Goal: Information Seeking & Learning: Find contact information

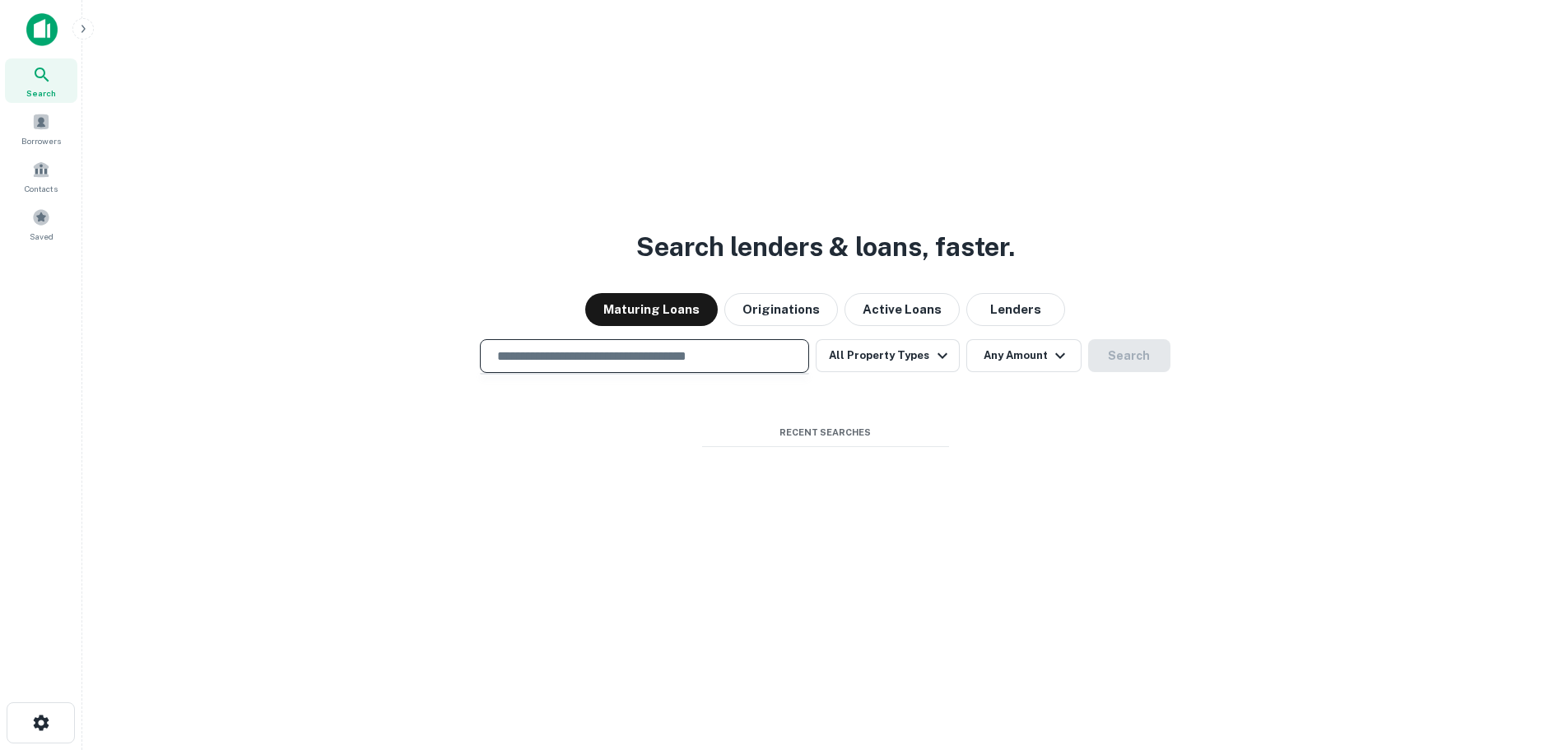
click at [558, 352] on input "text" at bounding box center [645, 356] width 314 height 19
type input "**********"
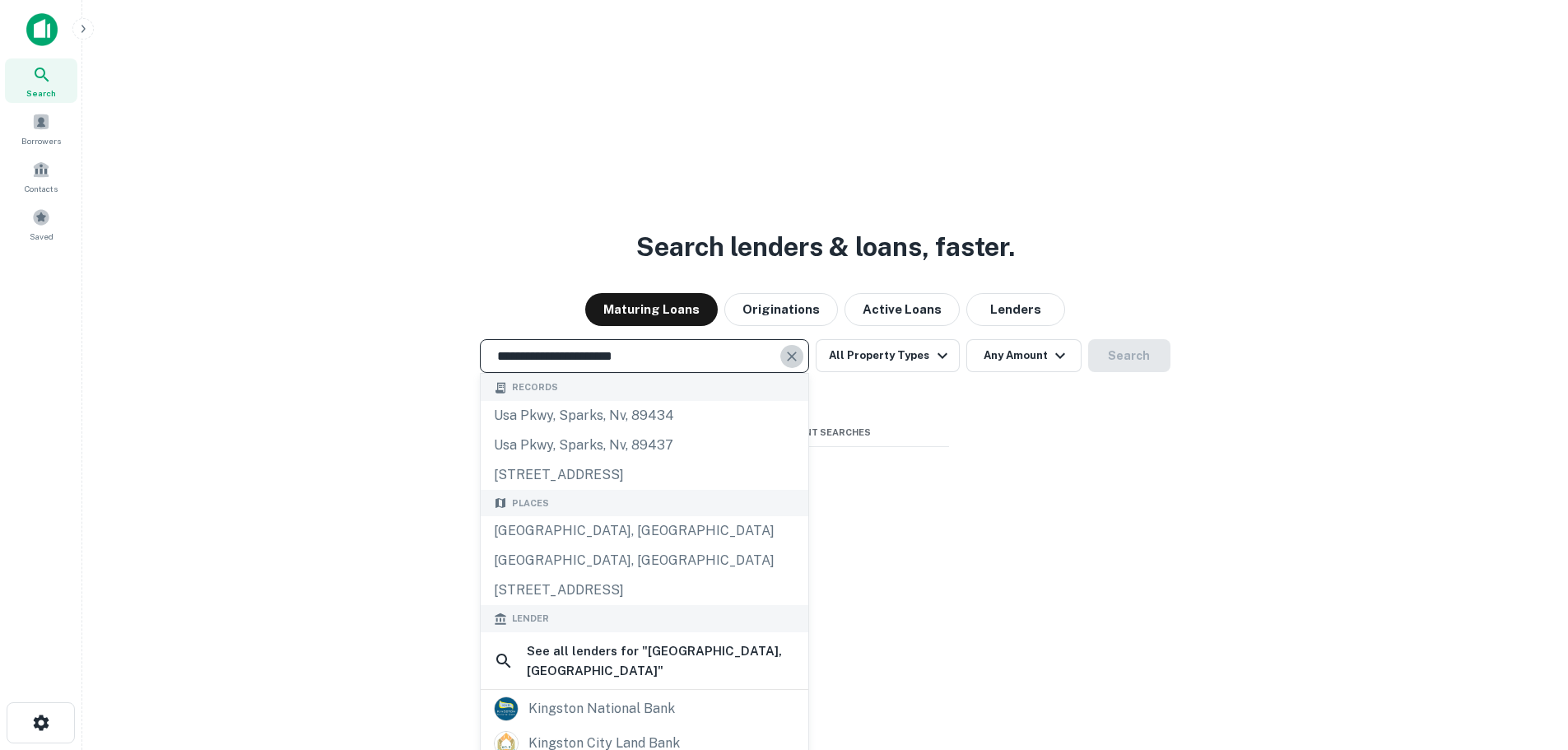
click at [795, 355] on icon "Clear" at bounding box center [791, 356] width 16 height 16
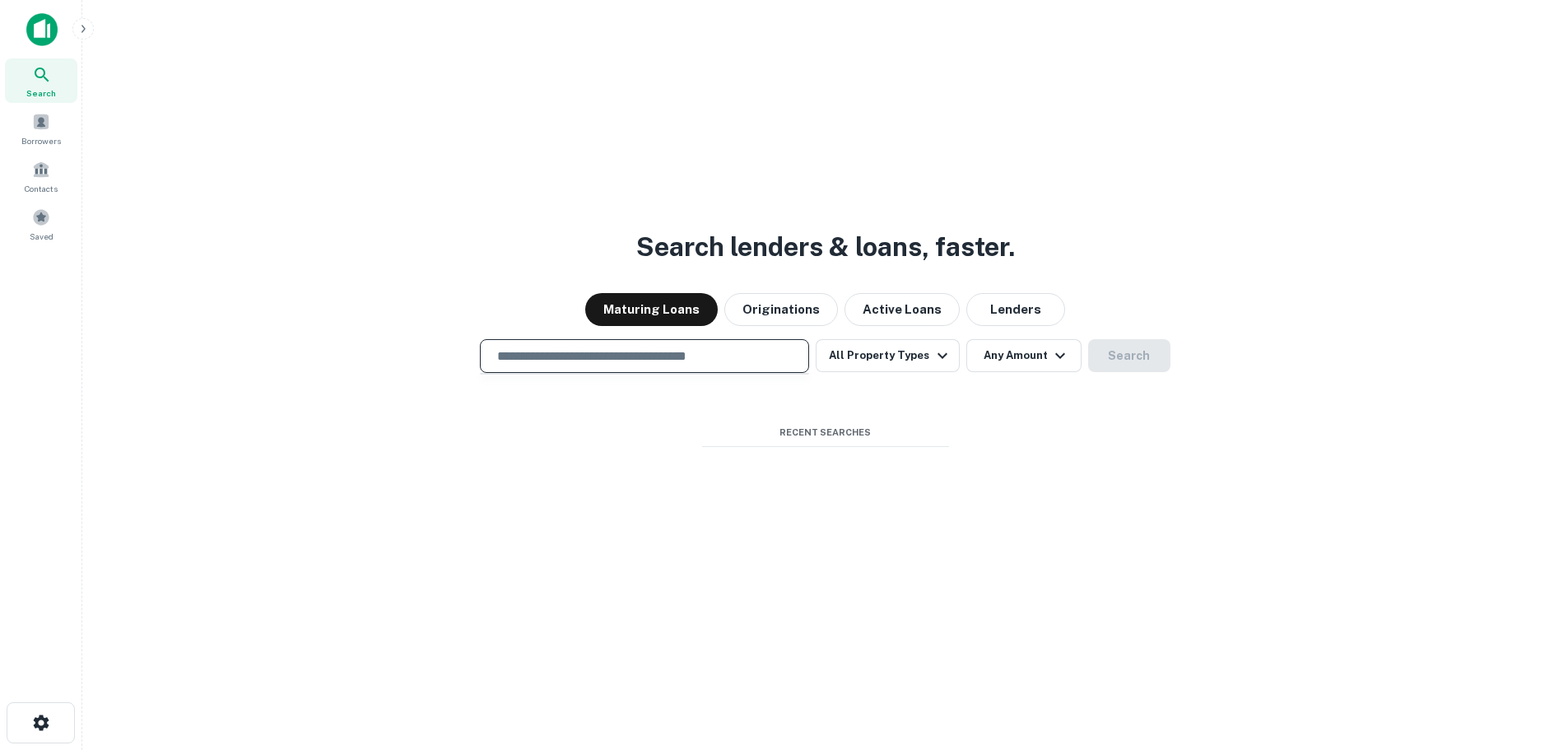
click at [643, 364] on input "text" at bounding box center [645, 356] width 314 height 19
type input "**********"
click at [804, 356] on button "Clear" at bounding box center [792, 356] width 23 height 23
drag, startPoint x: 633, startPoint y: 357, endPoint x: 490, endPoint y: 385, distance: 145.7
click at [486, 413] on div "Search lenders & loans, faster. Maturing Loans Originations Active Loans Lender…" at bounding box center [824, 414] width 1459 height 750
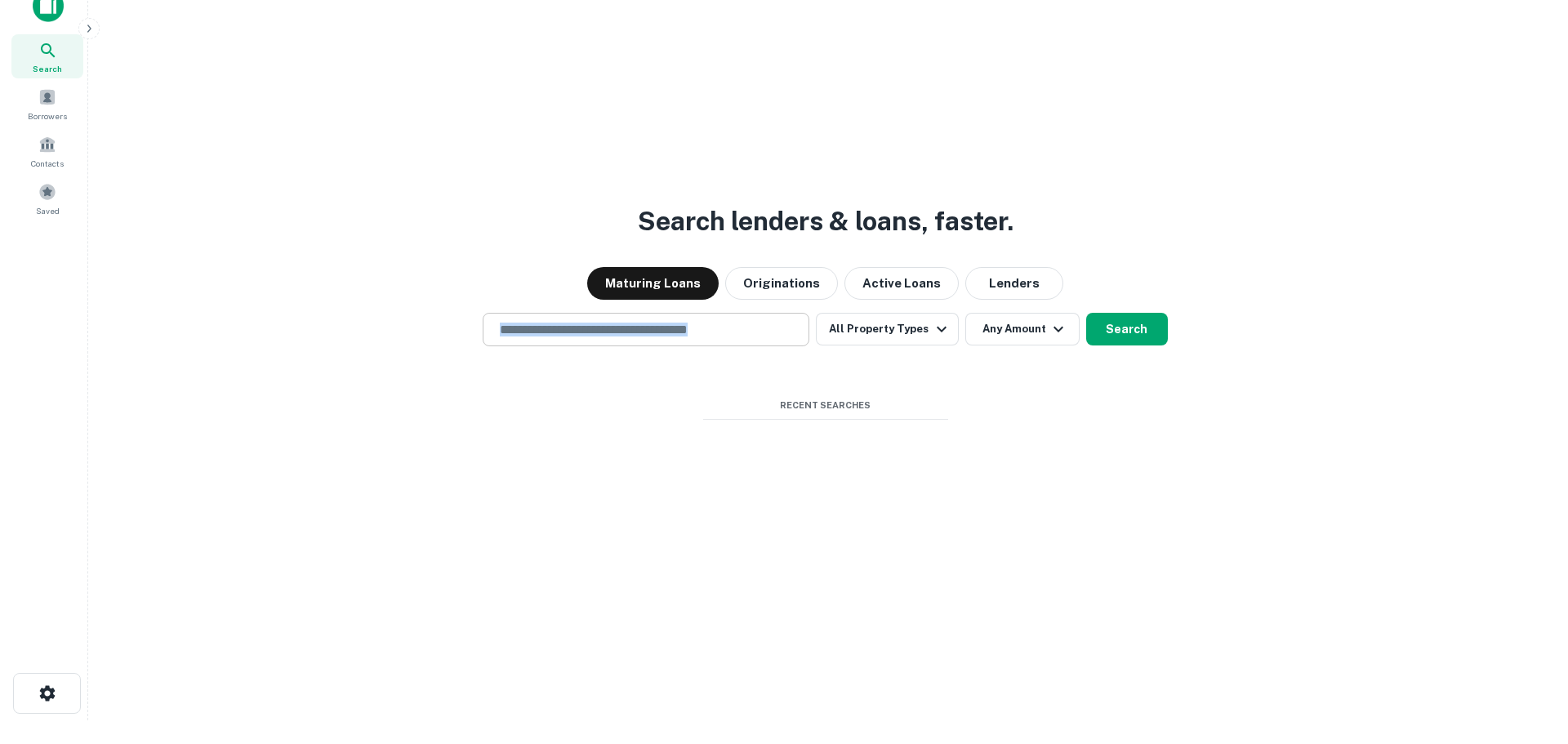
scroll to position [26, 0]
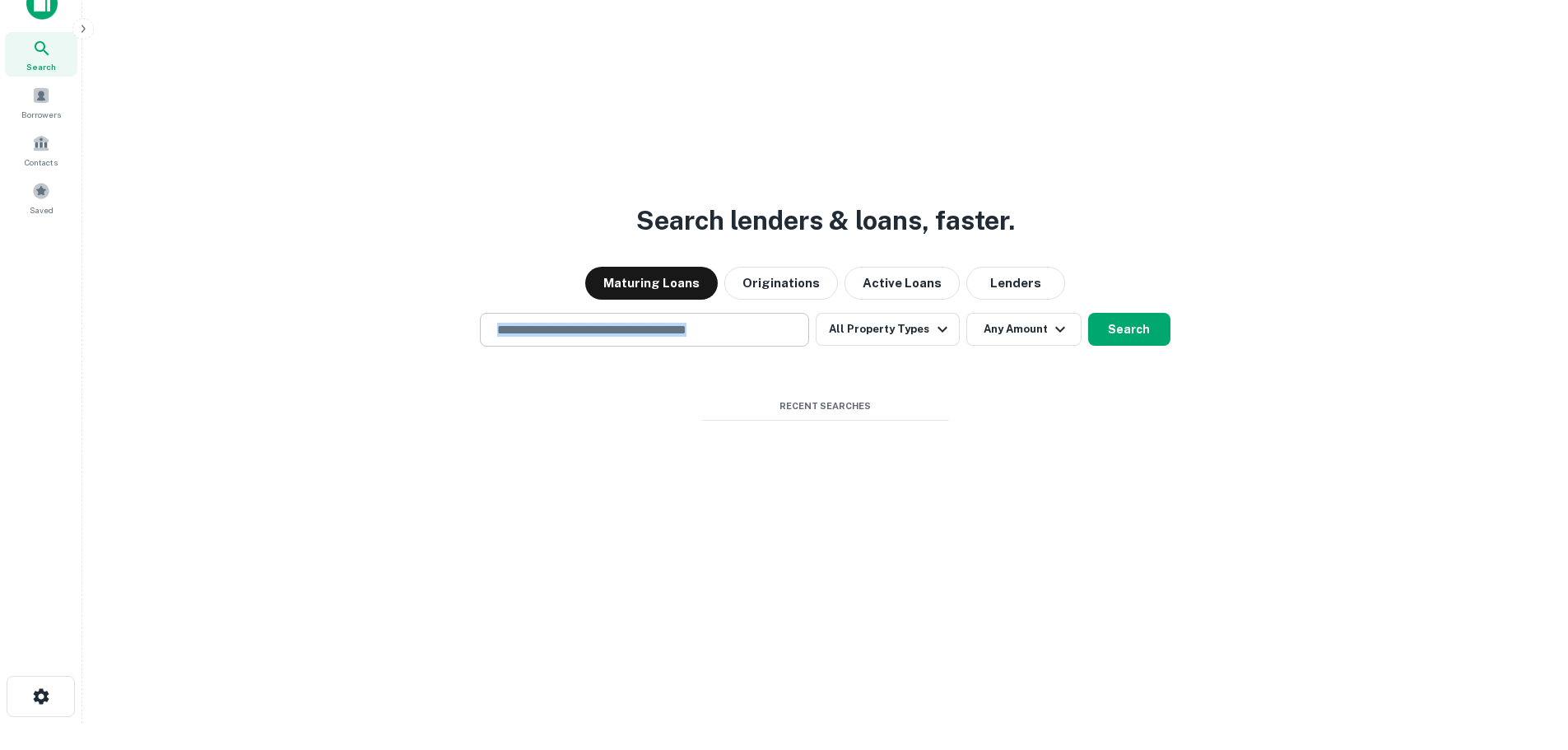
click at [564, 345] on div "​" at bounding box center [645, 329] width 329 height 33
drag, startPoint x: 772, startPoint y: 343, endPoint x: 519, endPoint y: 325, distance: 253.6
click at [521, 328] on div "​" at bounding box center [645, 329] width 329 height 33
type input "**********"
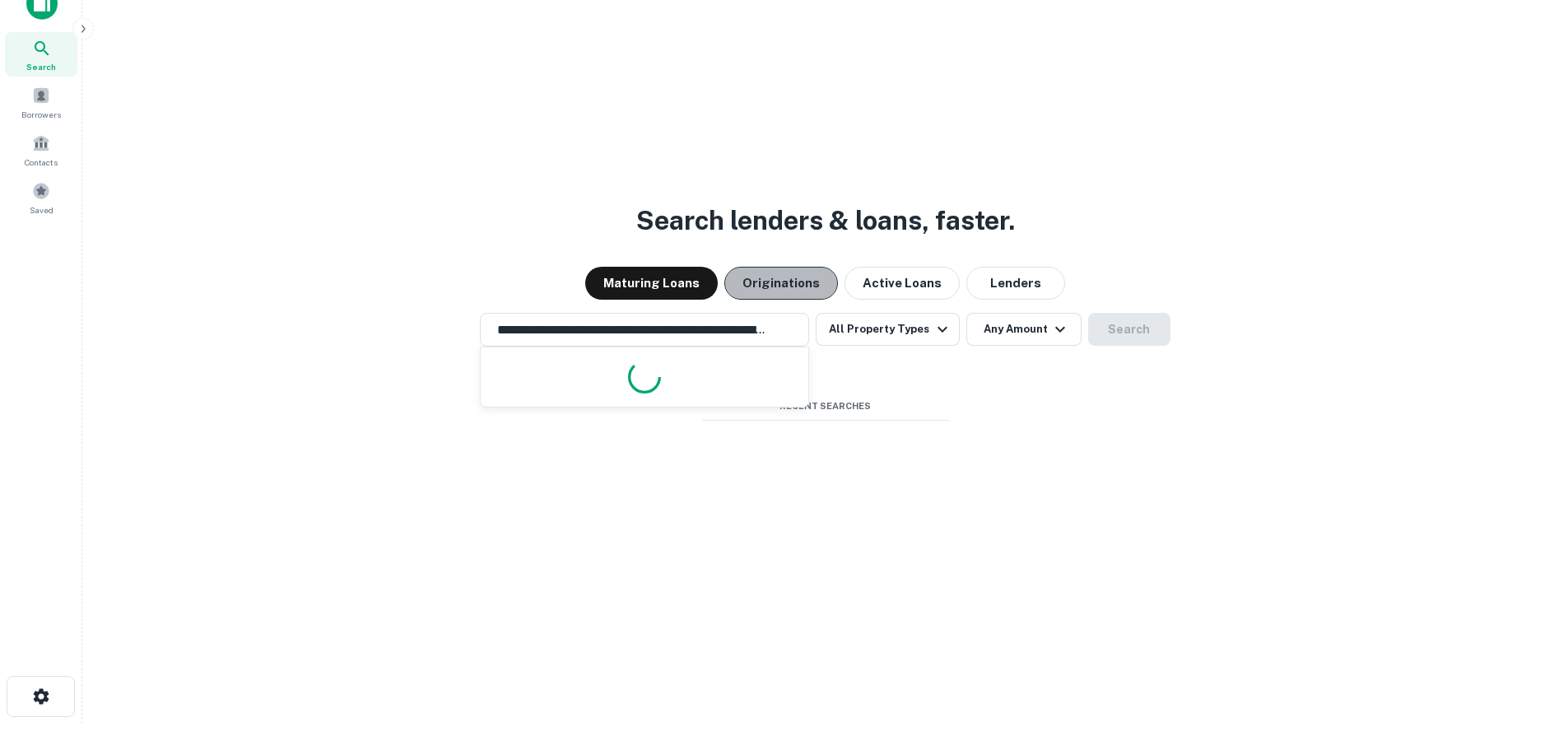
click at [806, 286] on button "Originations" at bounding box center [781, 283] width 113 height 33
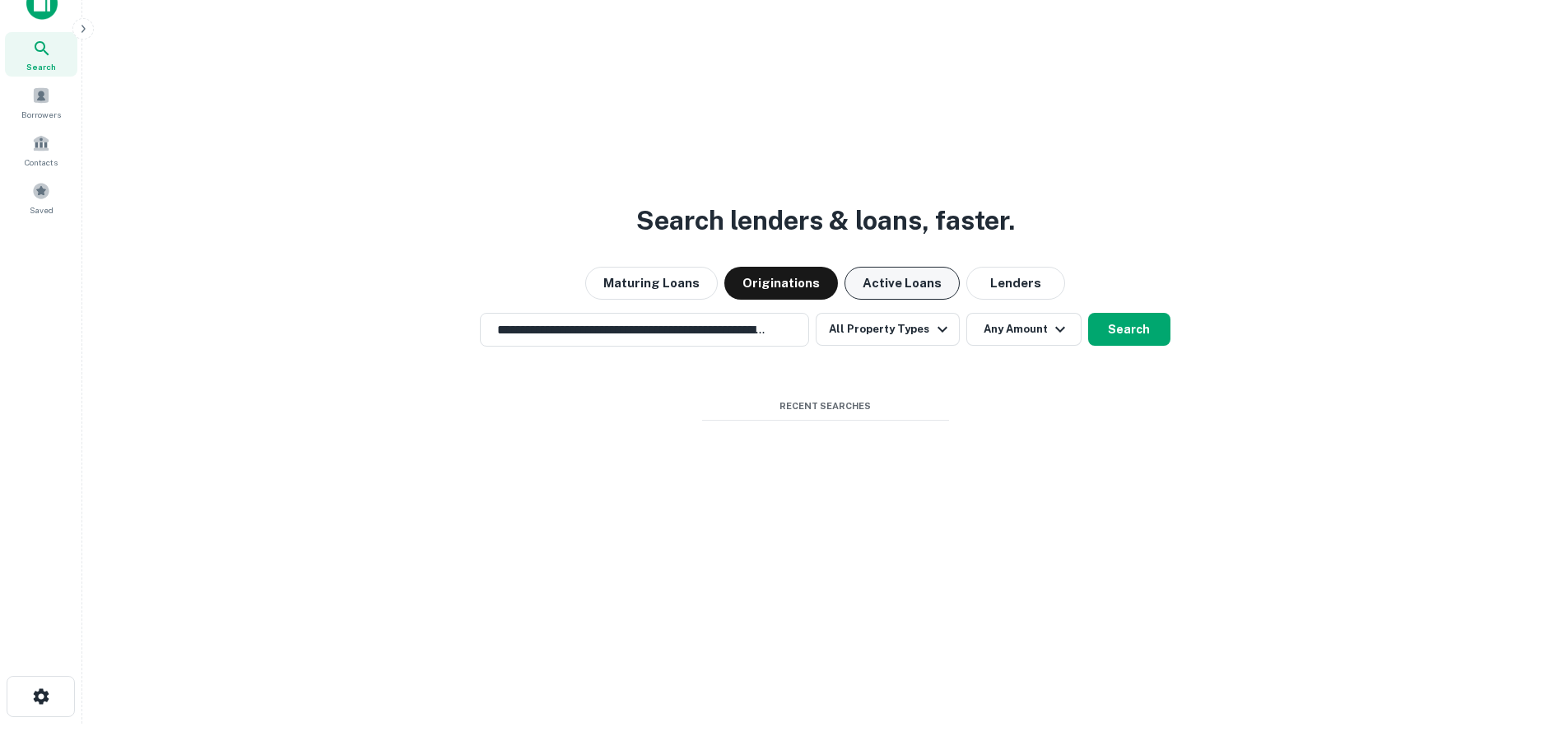
click at [913, 289] on button "Active Loans" at bounding box center [902, 283] width 115 height 33
drag, startPoint x: 1019, startPoint y: 270, endPoint x: 1032, endPoint y: 276, distance: 14.3
click at [1020, 270] on button "Lenders" at bounding box center [1016, 283] width 99 height 33
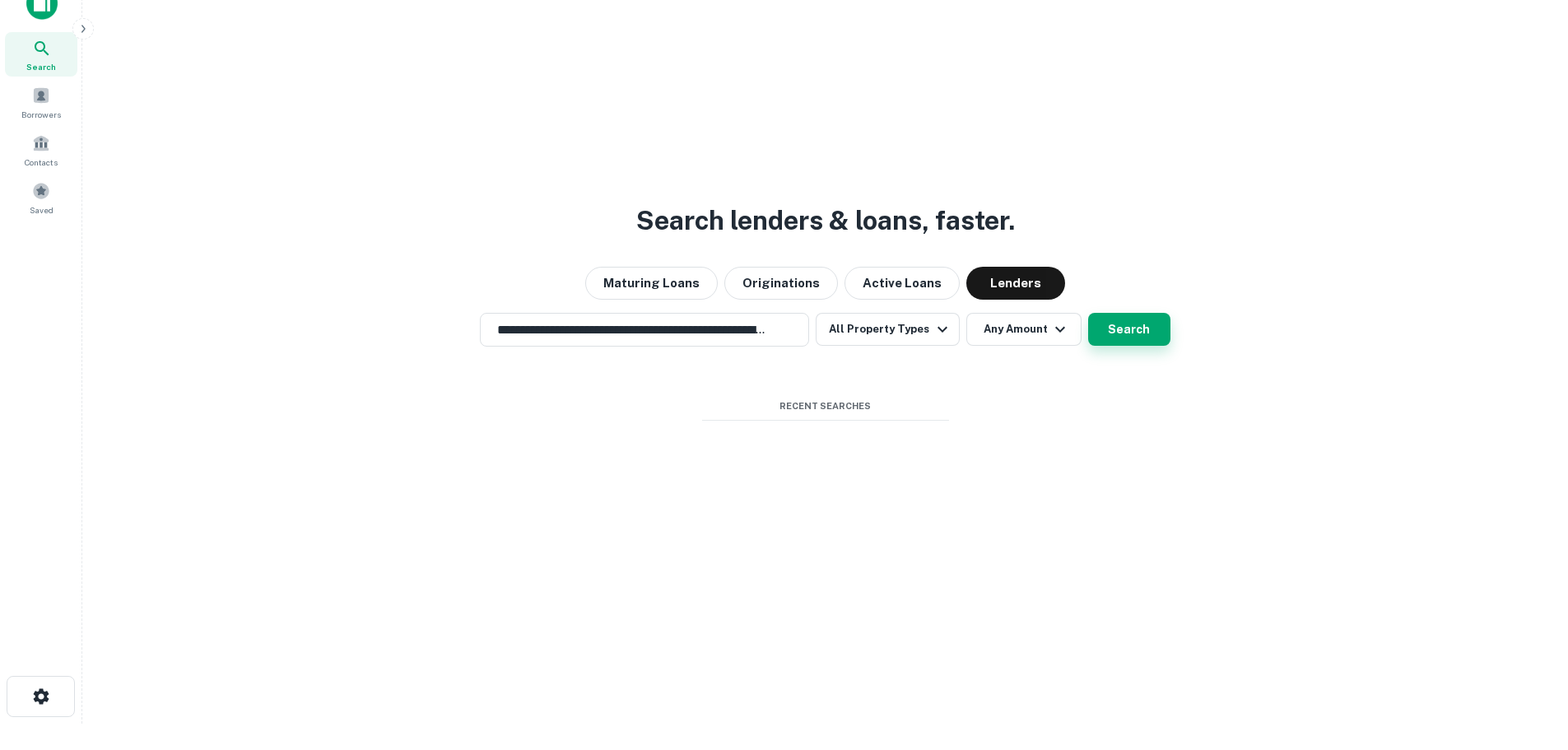
click at [1114, 321] on button "Search" at bounding box center [1129, 329] width 82 height 33
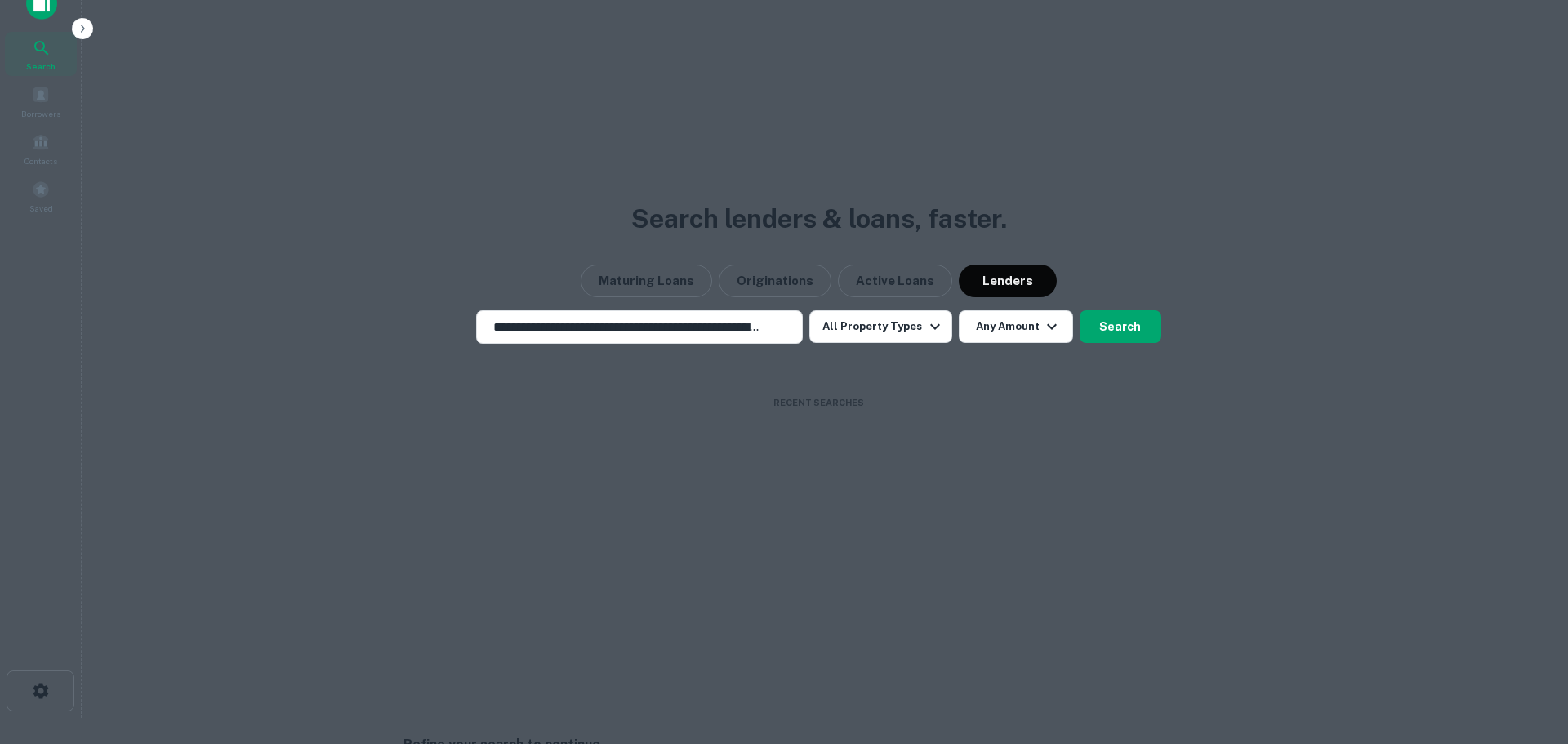
drag, startPoint x: 1349, startPoint y: 618, endPoint x: 1262, endPoint y: 619, distance: 87.0
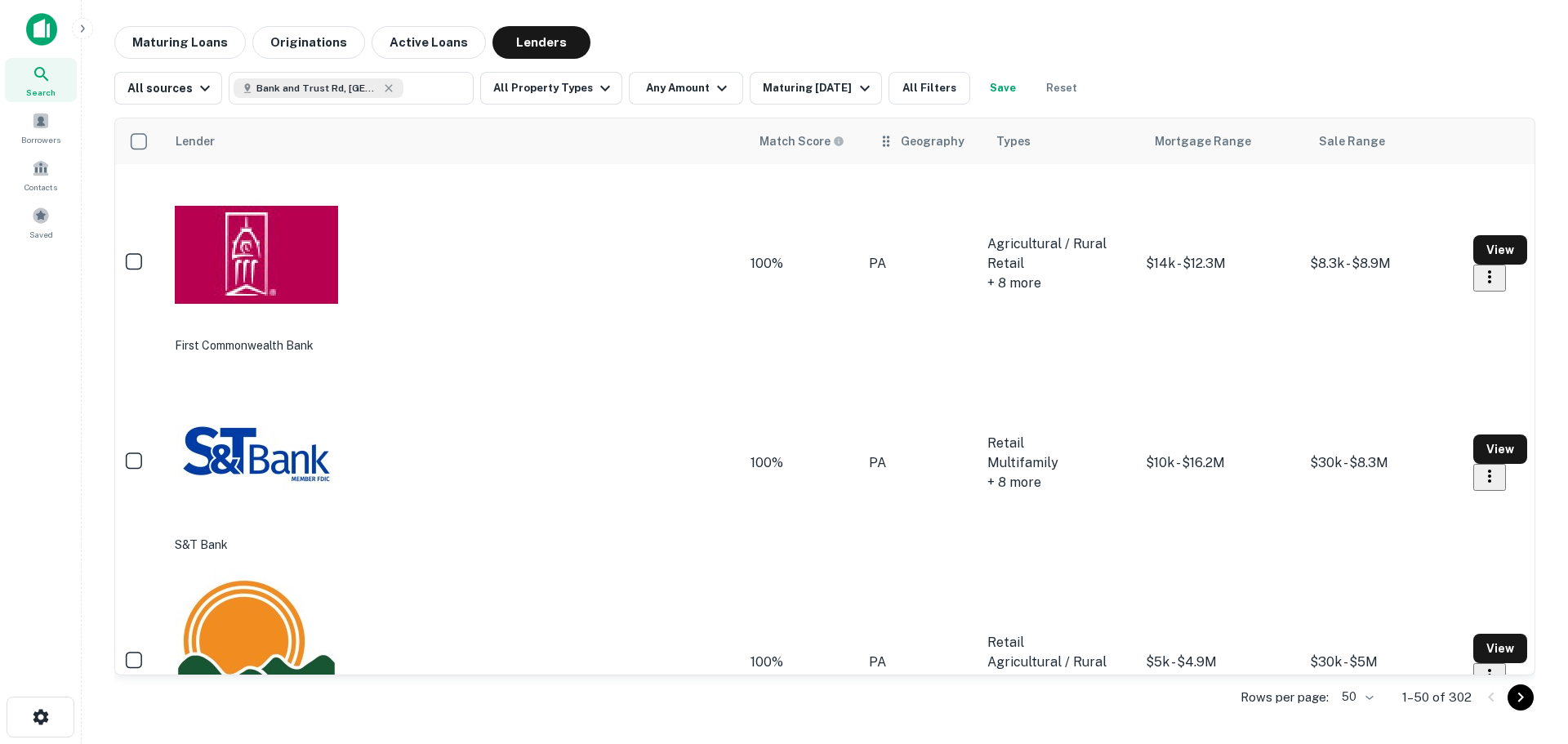
click at [901, 147] on div "Geography" at bounding box center [932, 141] width 63 height 20
click at [878, 144] on icon at bounding box center [885, 141] width 16 height 20
click at [901, 145] on div "Geography" at bounding box center [932, 141] width 63 height 20
click at [388, 87] on icon at bounding box center [389, 88] width 13 height 13
type input "**********"
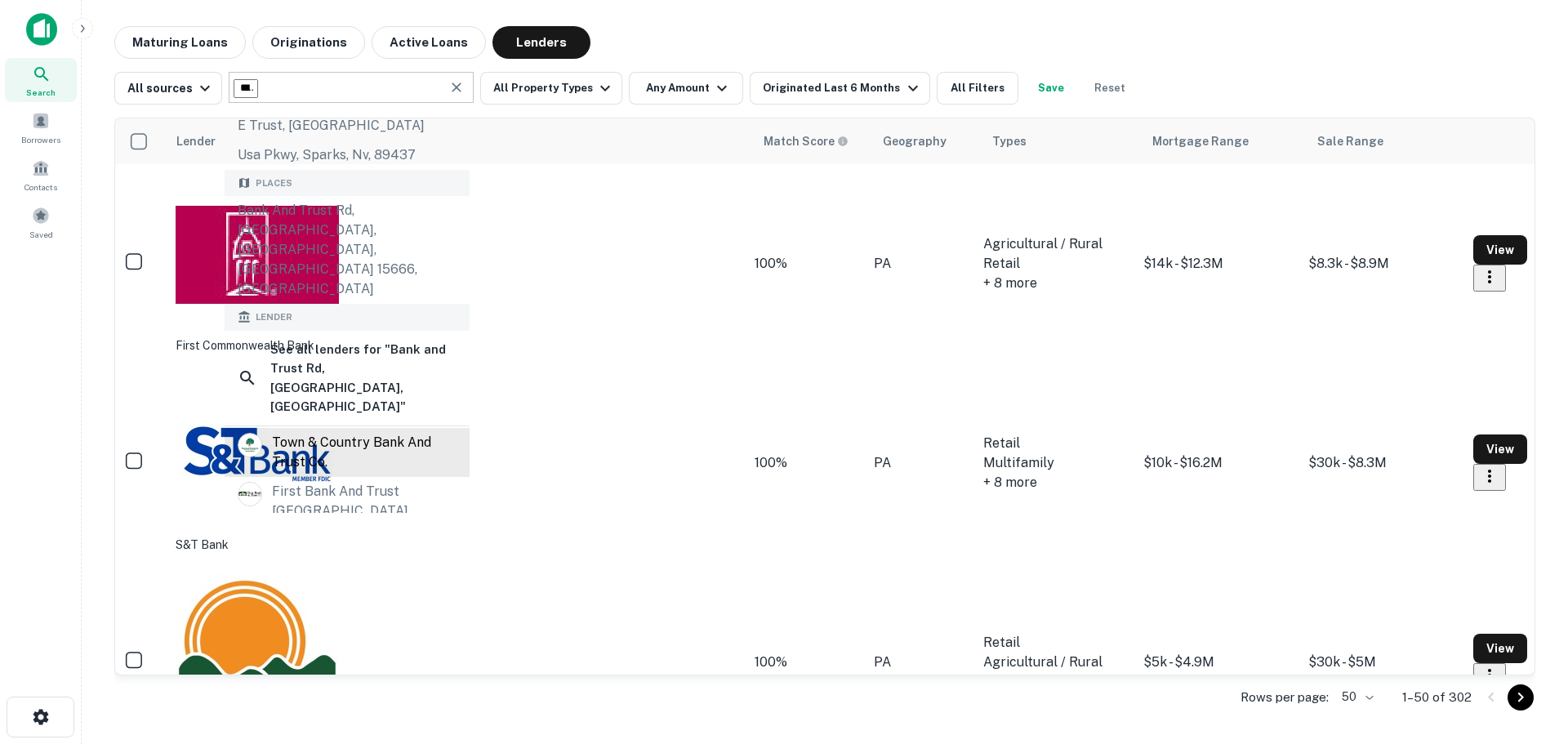
scroll to position [279, 0]
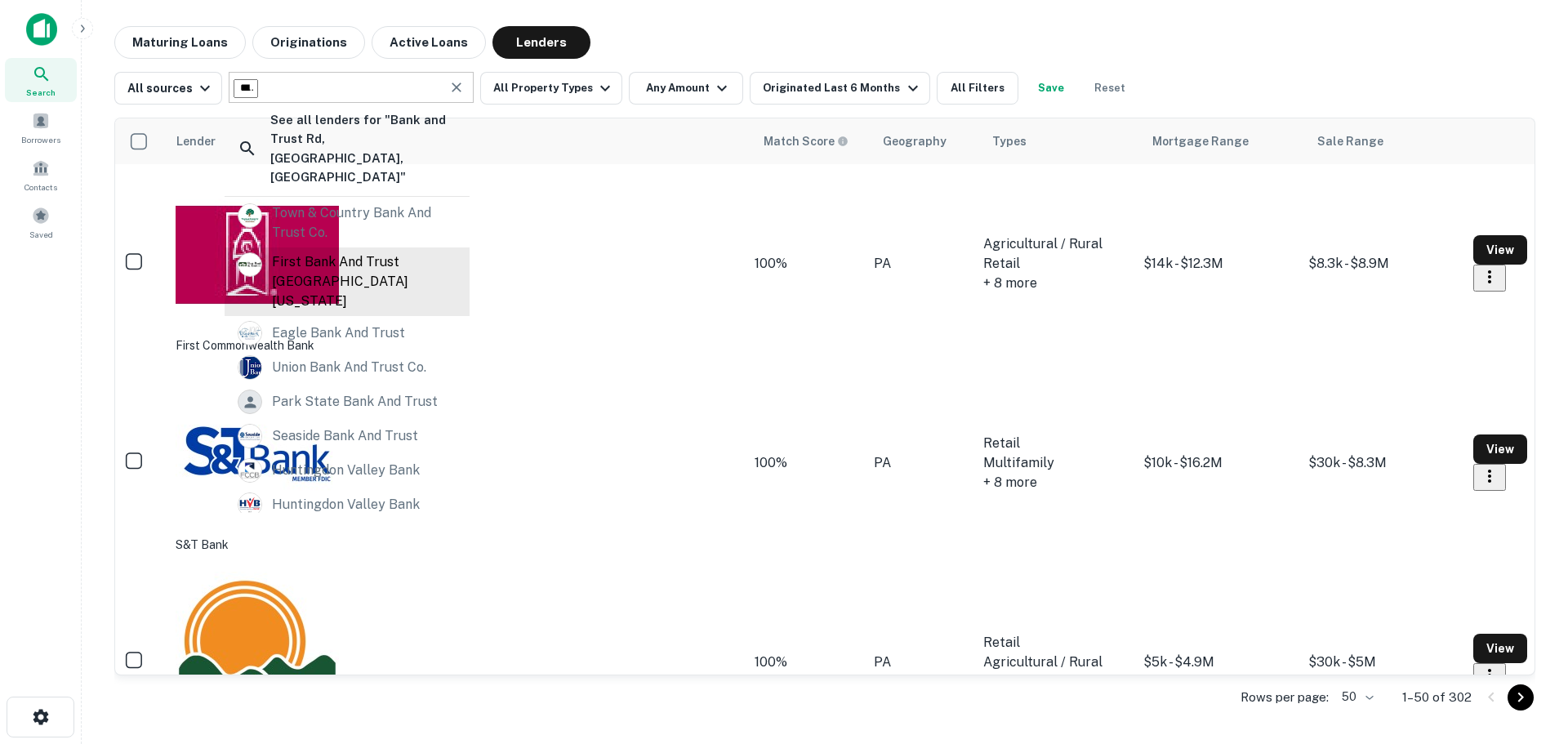
click at [284, 252] on div "first bank and trust [GEOGRAPHIC_DATA][US_STATE]" at bounding box center [364, 281] width 184 height 59
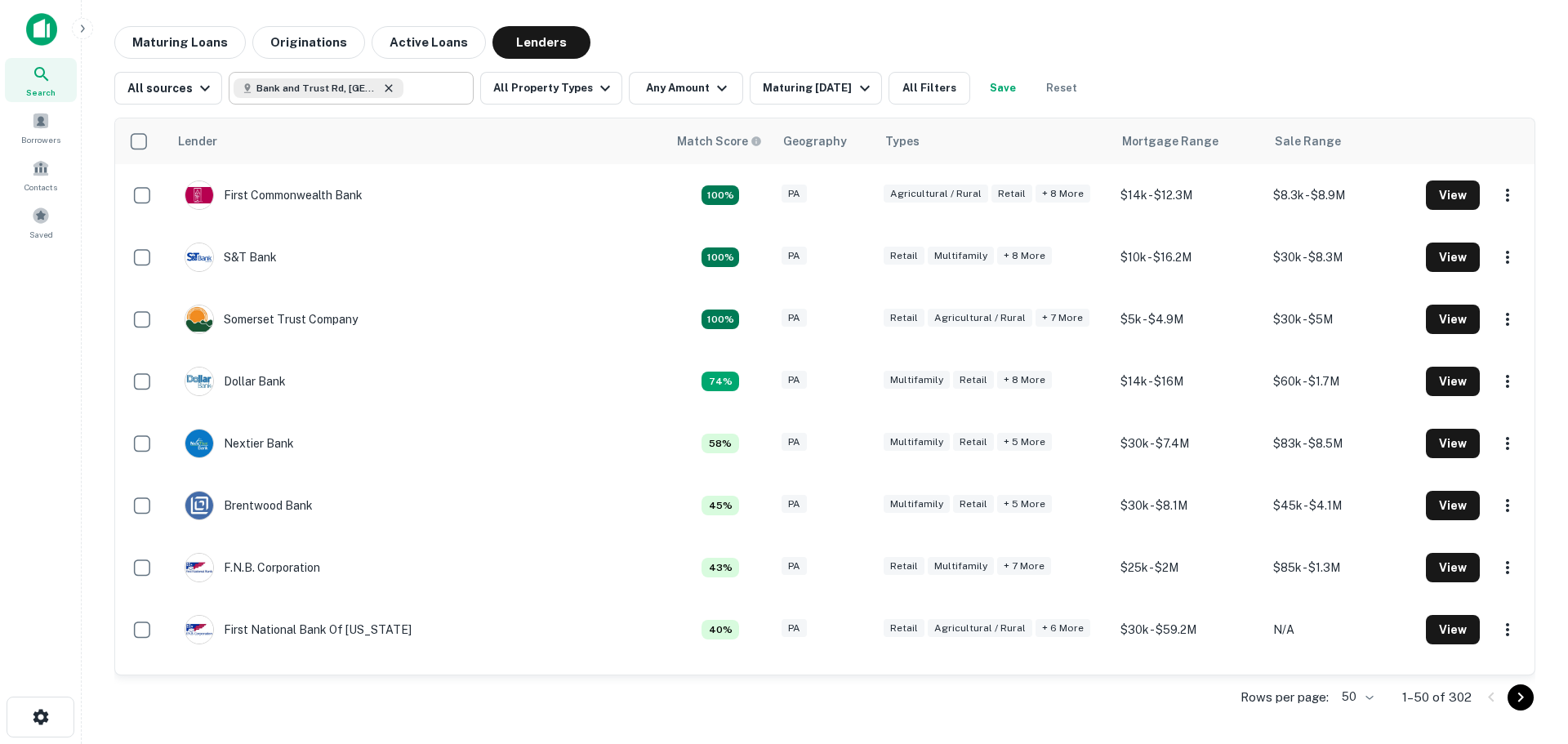
click at [387, 83] on icon at bounding box center [389, 88] width 13 height 13
type input "**********"
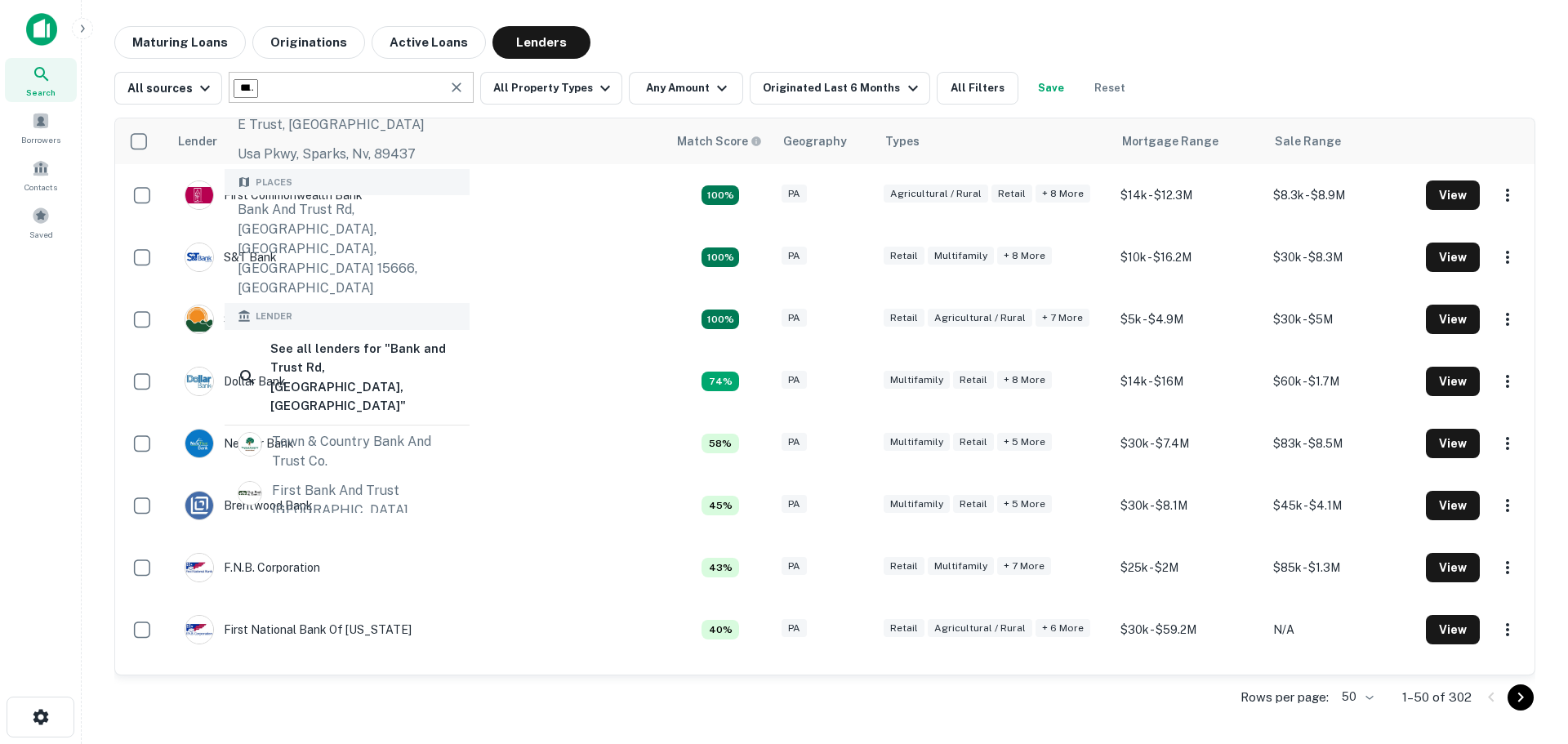
scroll to position [279, 0]
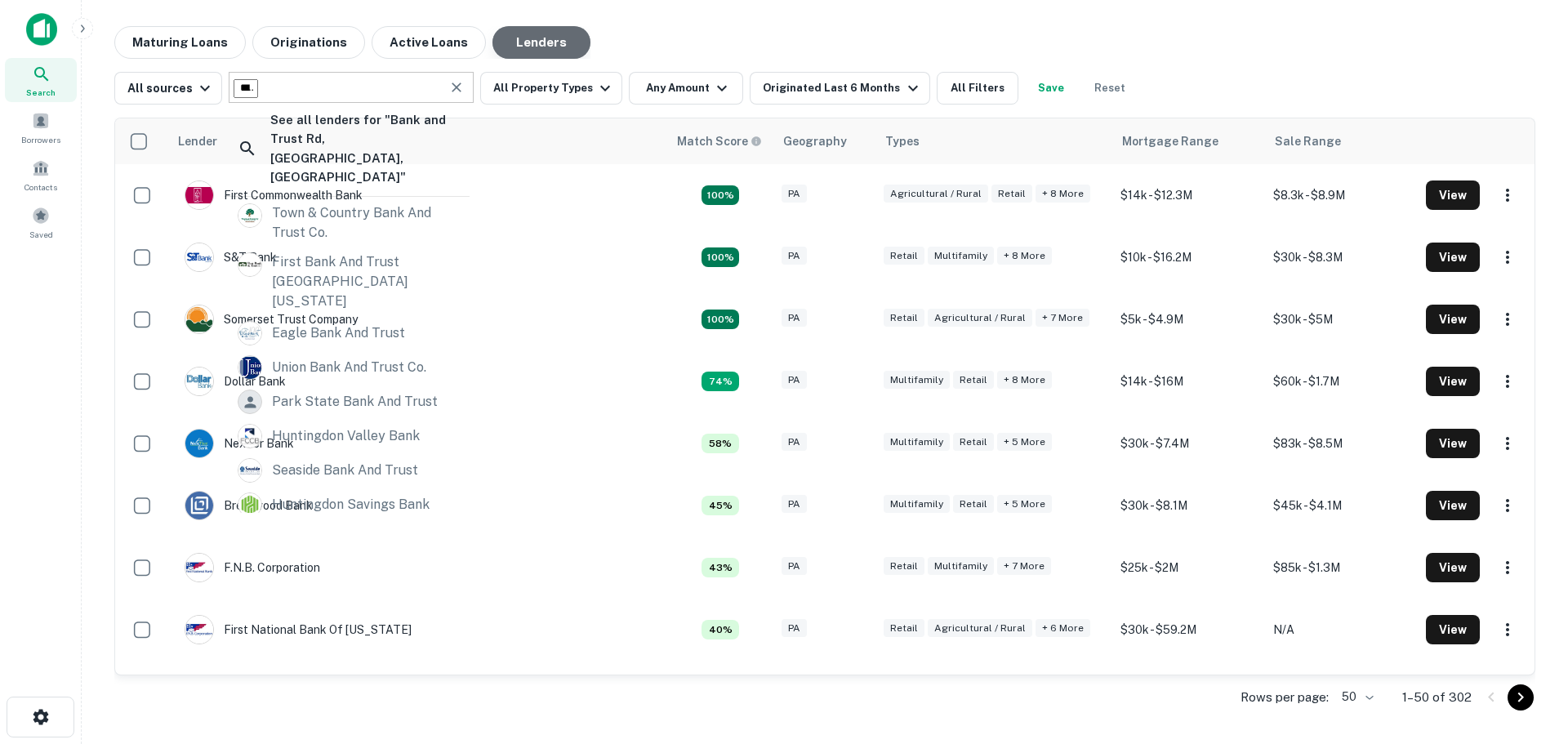
click at [515, 45] on button "Lenders" at bounding box center [541, 42] width 98 height 33
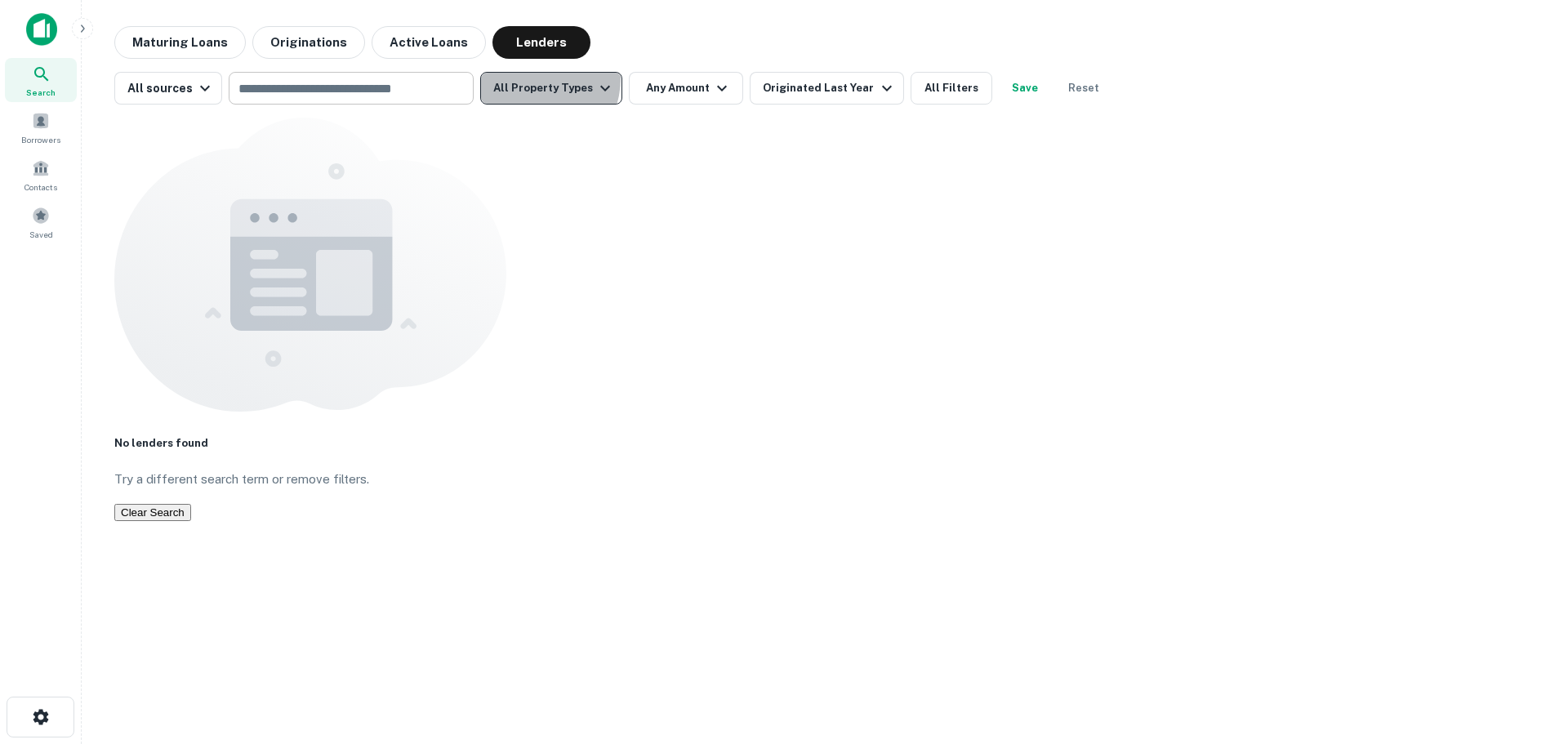
click at [529, 78] on button "All Property Types" at bounding box center [551, 88] width 142 height 33
click at [656, 743] on div at bounding box center [784, 744] width 1568 height 0
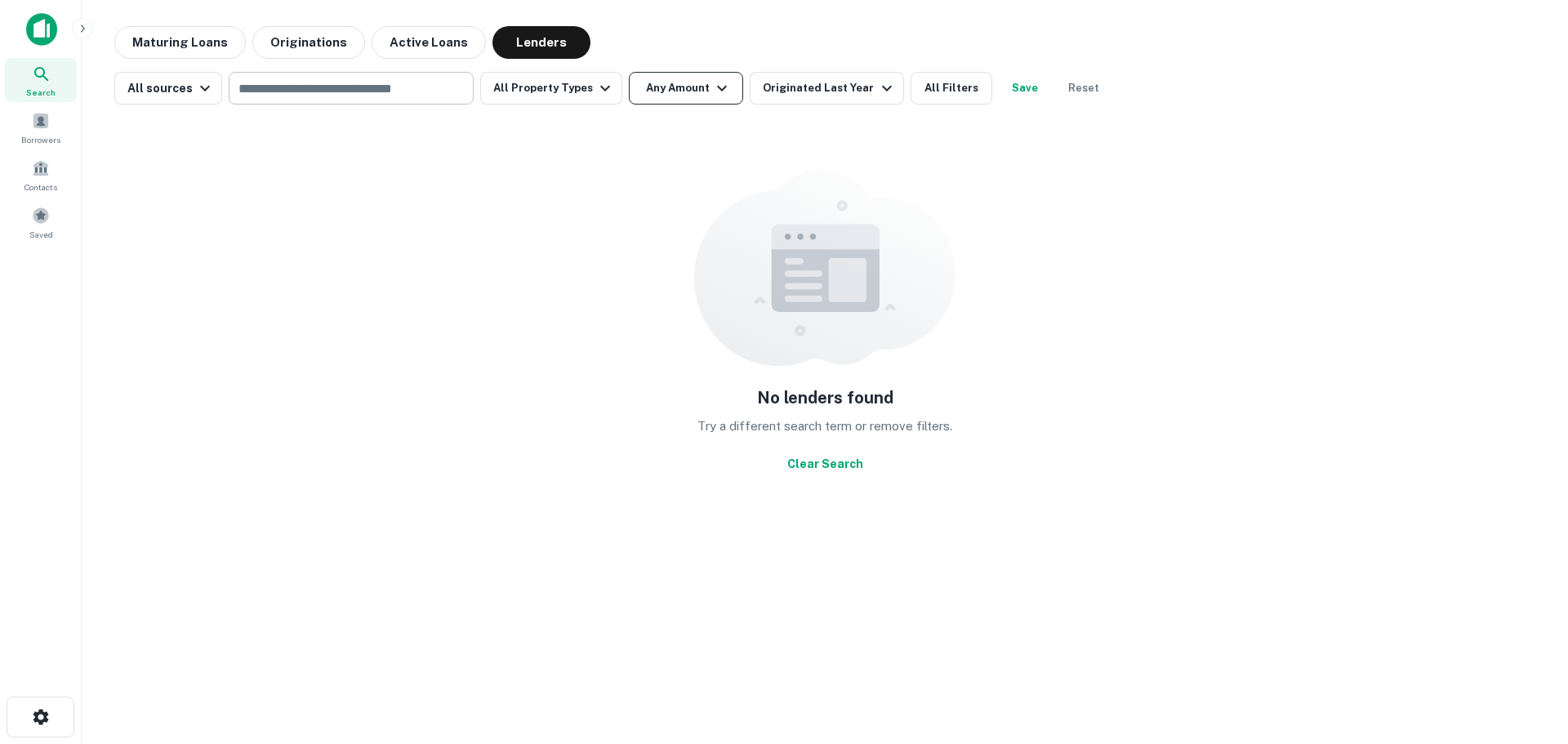
click at [680, 99] on button "Any Amount" at bounding box center [686, 88] width 114 height 33
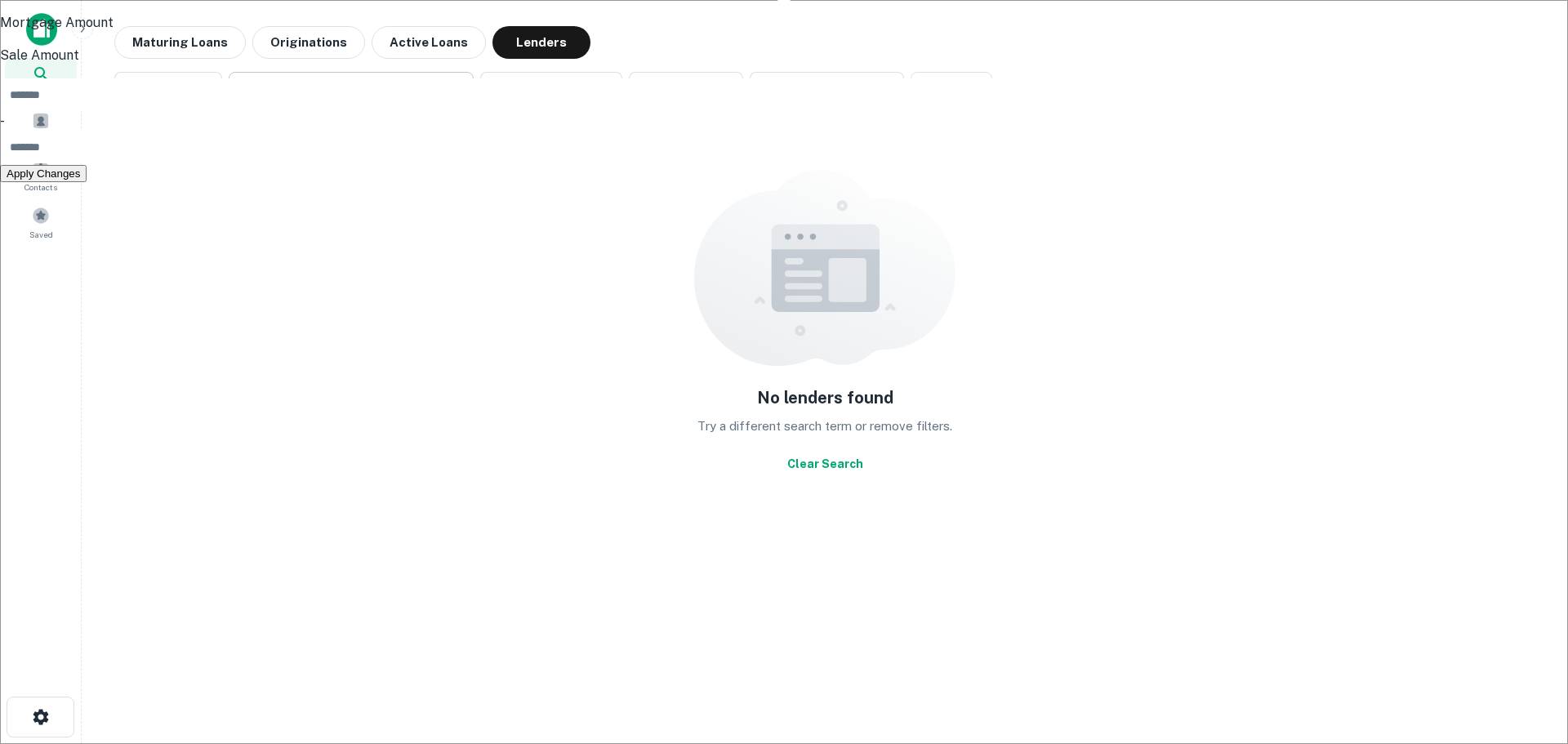
click at [735, 163] on input "number" at bounding box center [793, 146] width 1588 height 33
click at [840, 90] on div at bounding box center [784, 372] width 1568 height 744
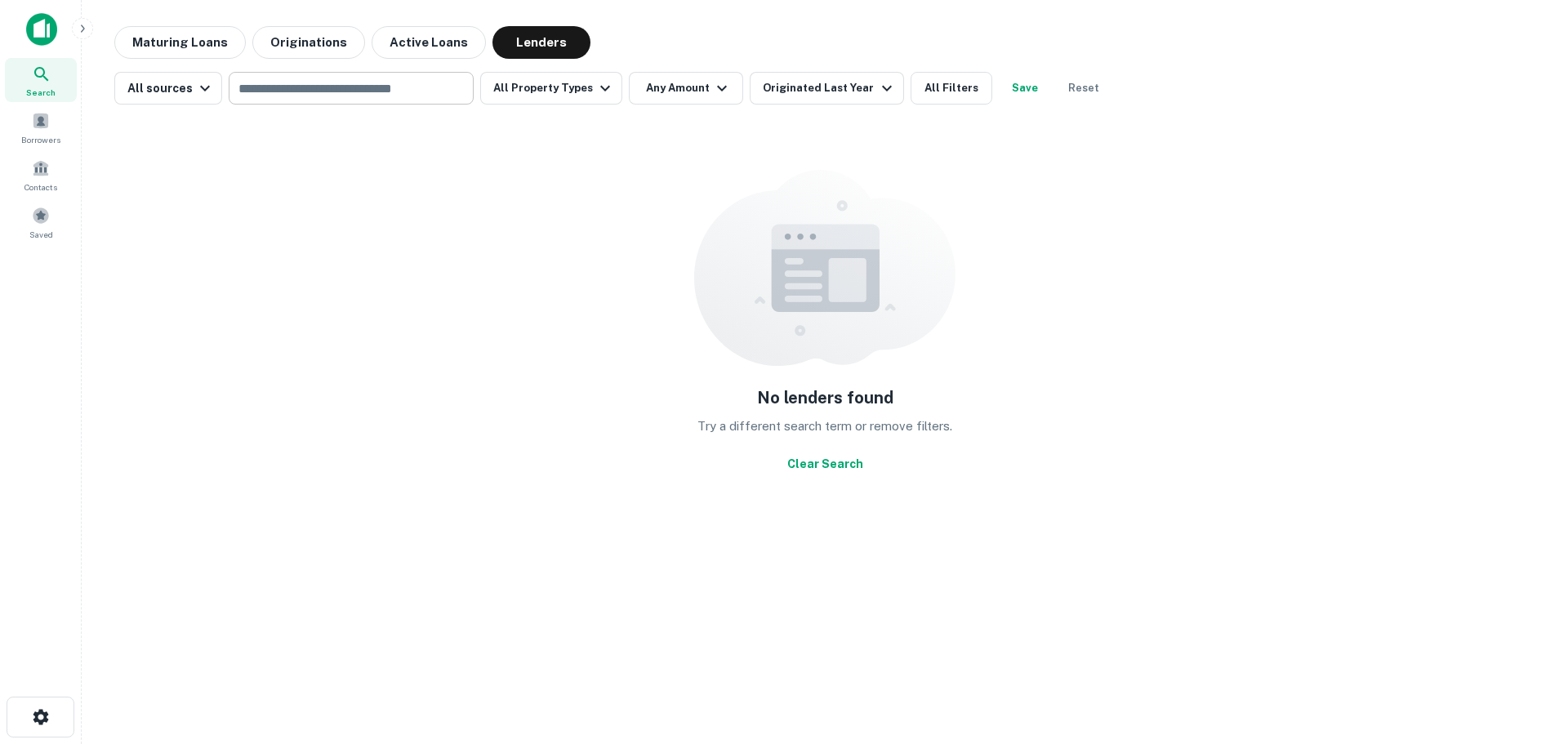
click at [877, 83] on icon "button" at bounding box center [886, 88] width 20 height 20
click at [1016, 195] on div at bounding box center [784, 372] width 1568 height 744
click at [941, 90] on button "All Filters" at bounding box center [951, 88] width 81 height 33
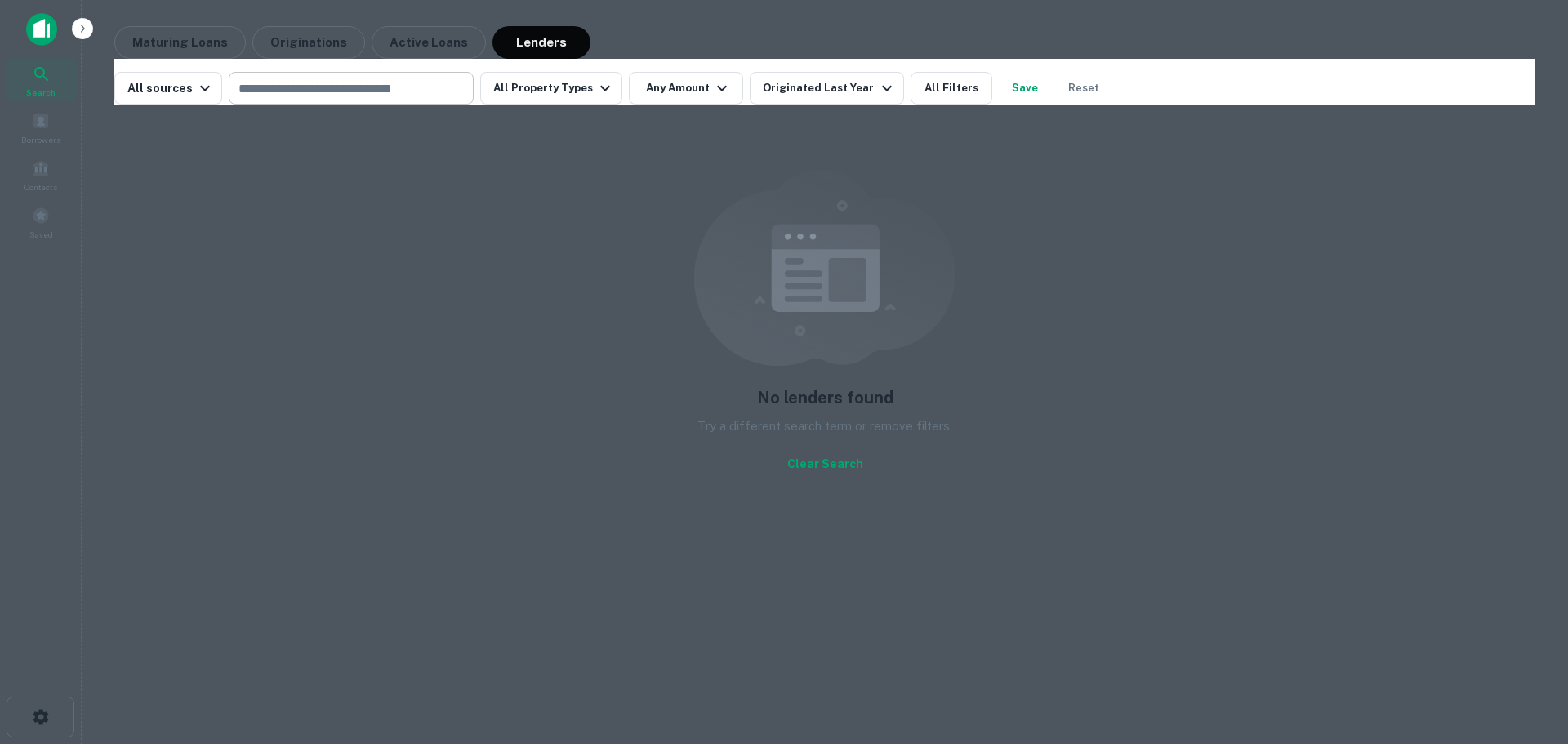
click at [1093, 171] on div at bounding box center [1093, 171] width 0 height 0
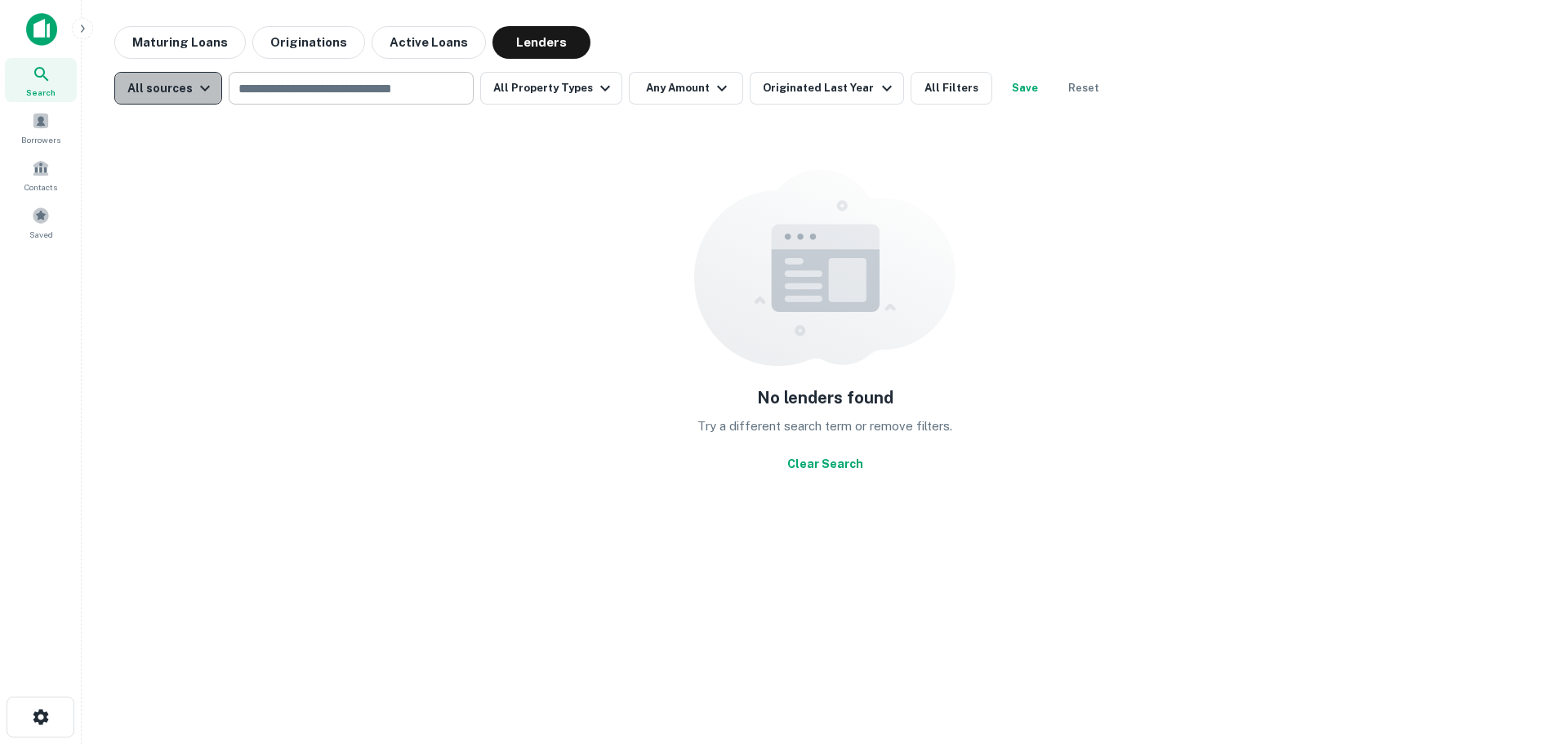
click at [166, 84] on div "All sources" at bounding box center [171, 88] width 88 height 20
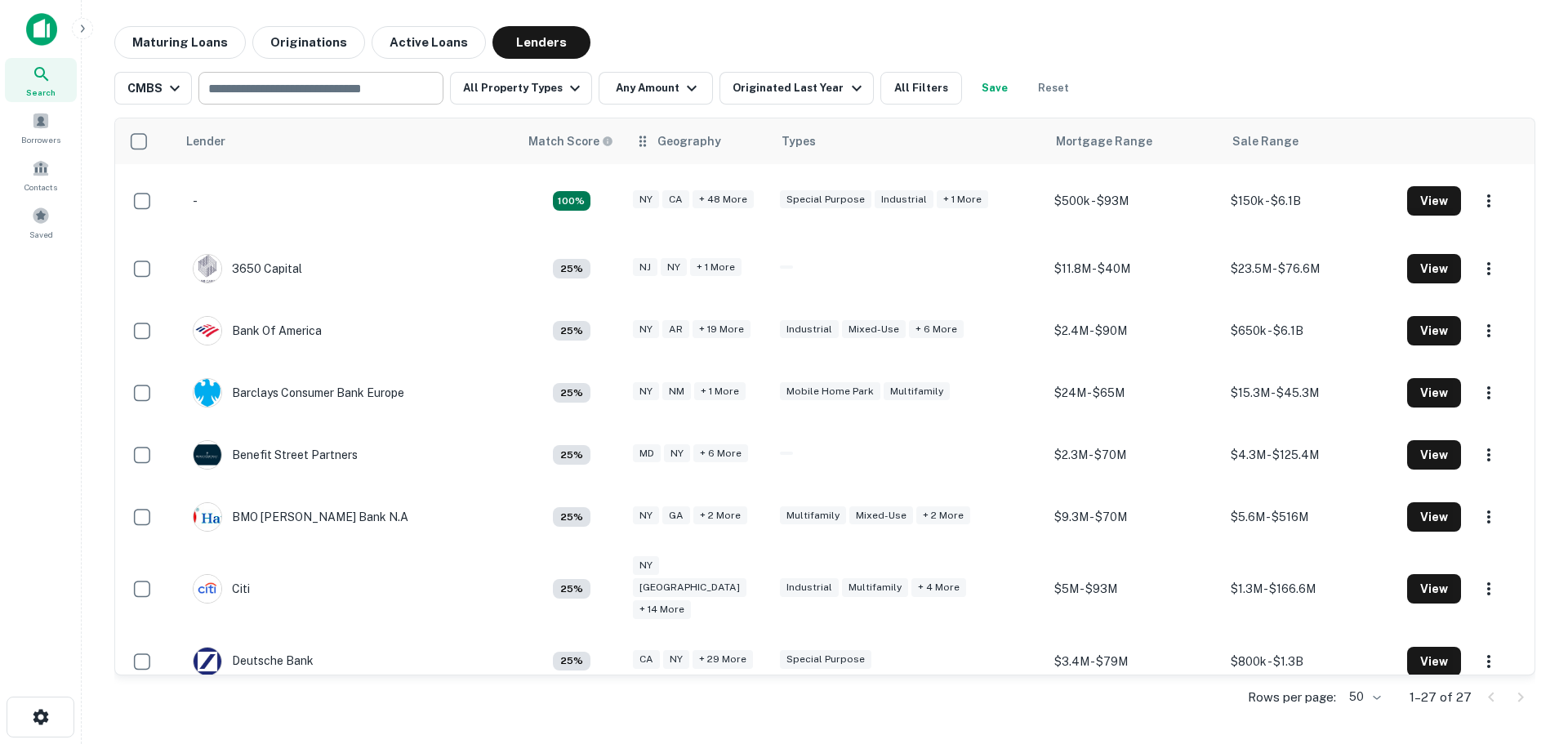
click at [641, 150] on icon at bounding box center [642, 141] width 16 height 20
click at [713, 152] on th "Geography" at bounding box center [698, 141] width 147 height 45
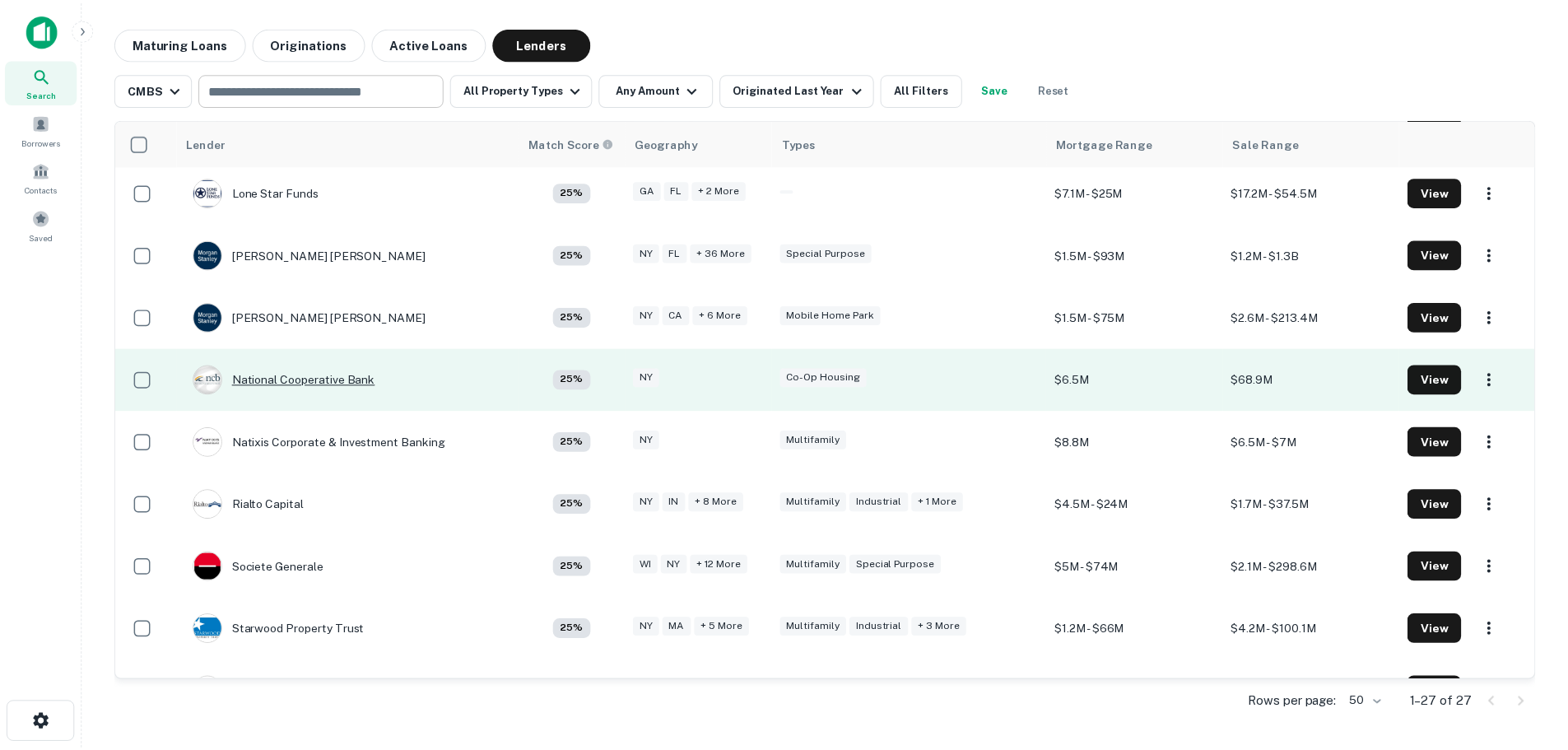
scroll to position [1056, 0]
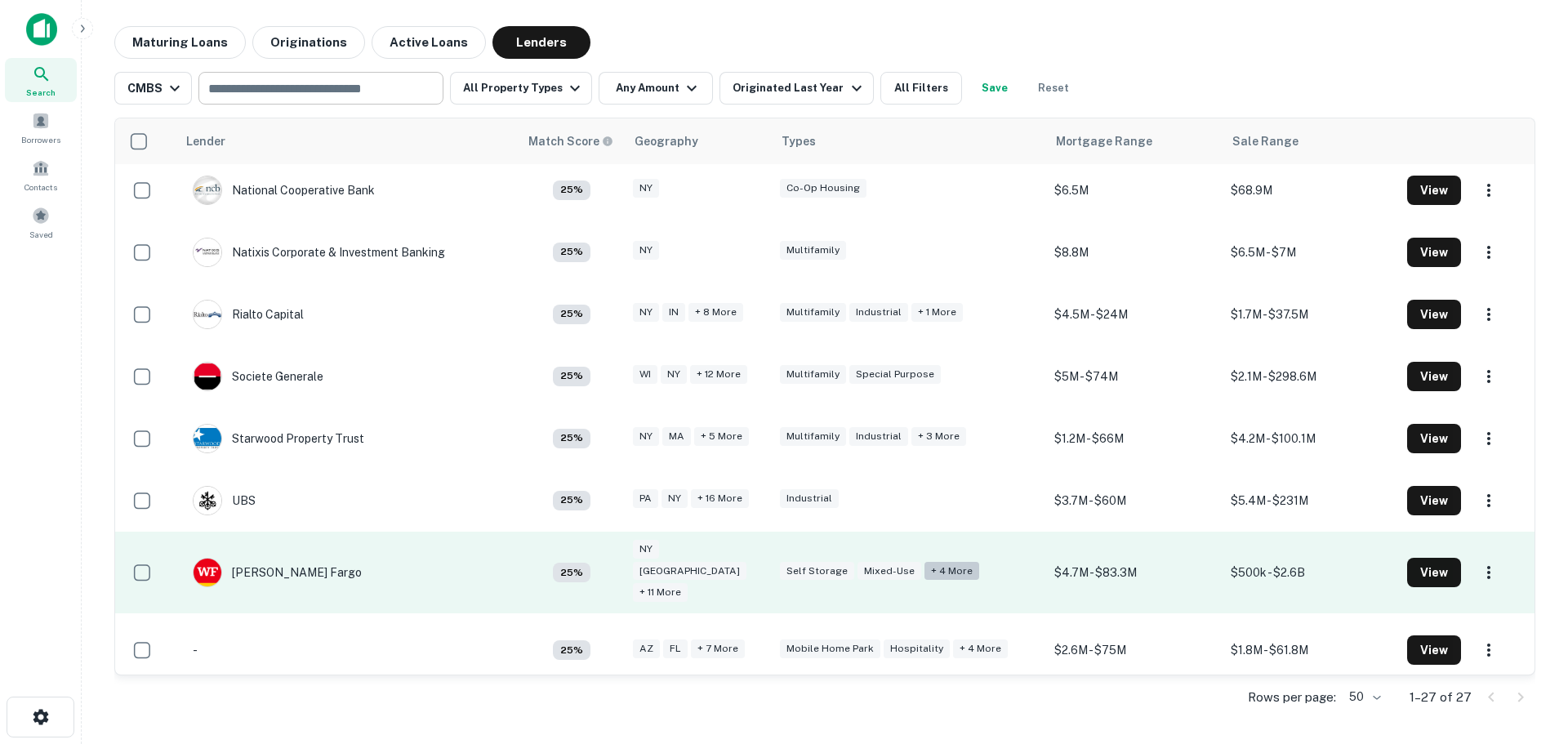
click at [937, 562] on div "+ 4 more" at bounding box center [952, 571] width 55 height 19
click at [1432, 557] on button "View" at bounding box center [1434, 571] width 54 height 29
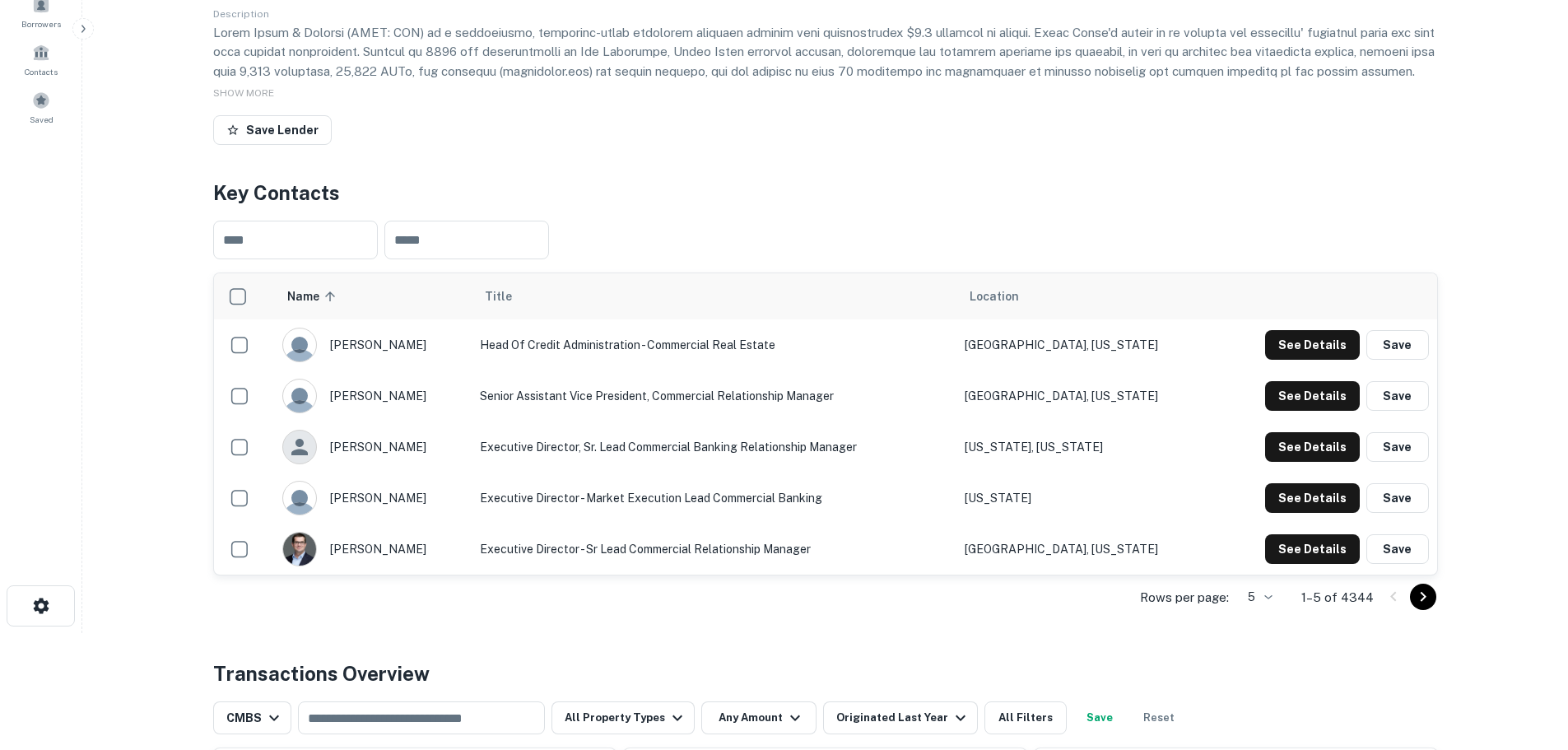
scroll to position [116, 0]
click at [1419, 607] on icon "Go to next page" at bounding box center [1422, 597] width 20 height 20
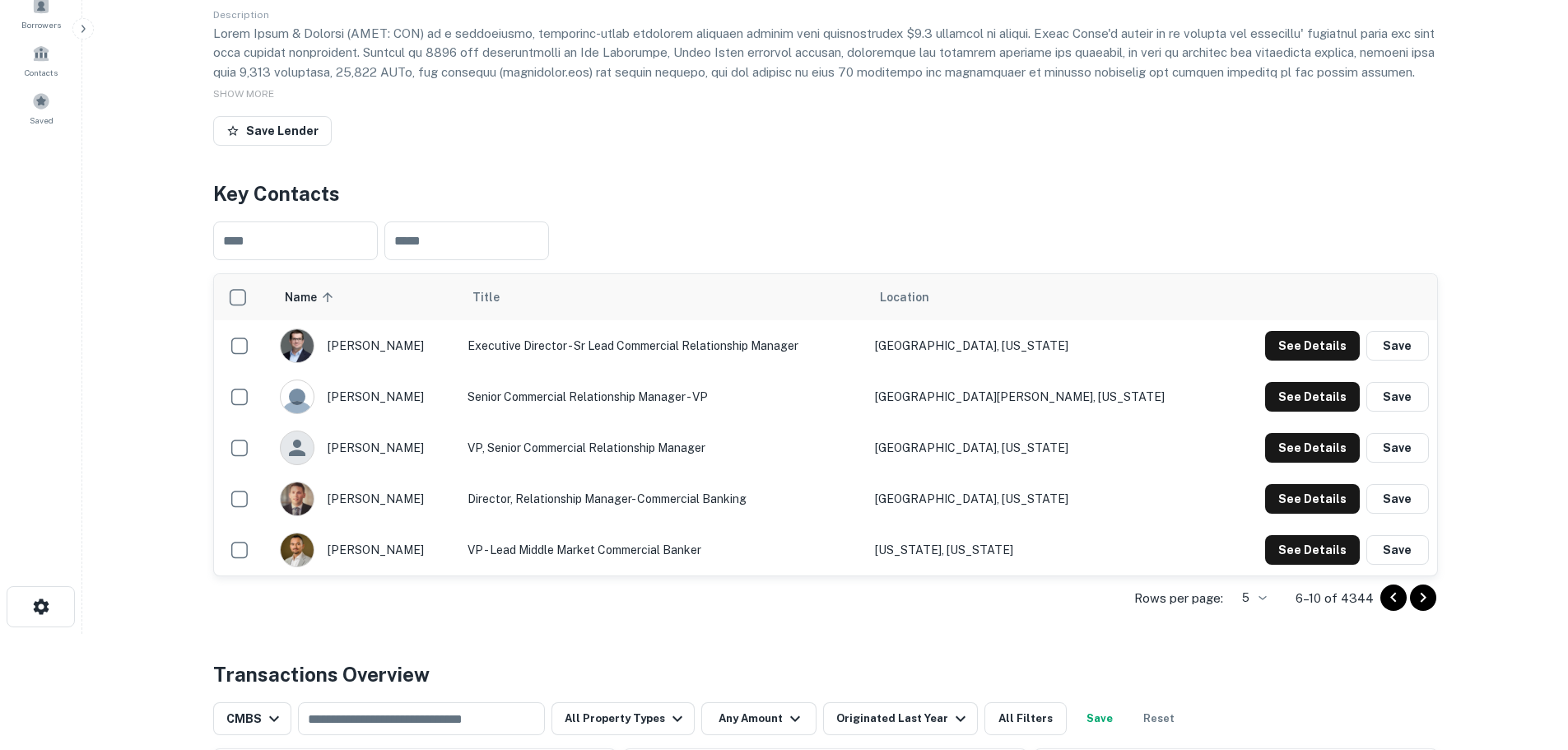
click at [1413, 607] on icon "Go to next page" at bounding box center [1422, 597] width 20 height 20
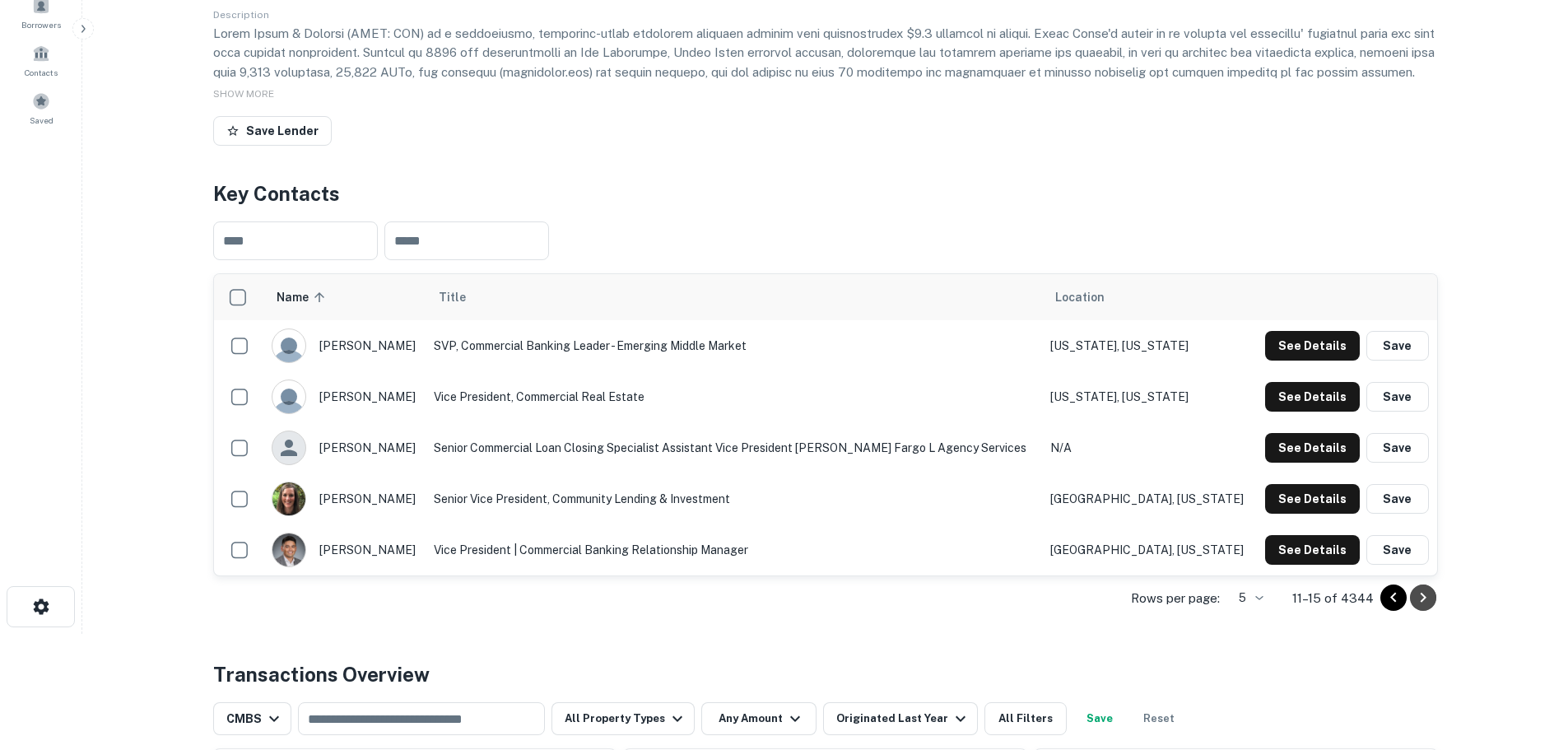
click at [1416, 607] on icon "Go to next page" at bounding box center [1422, 597] width 20 height 20
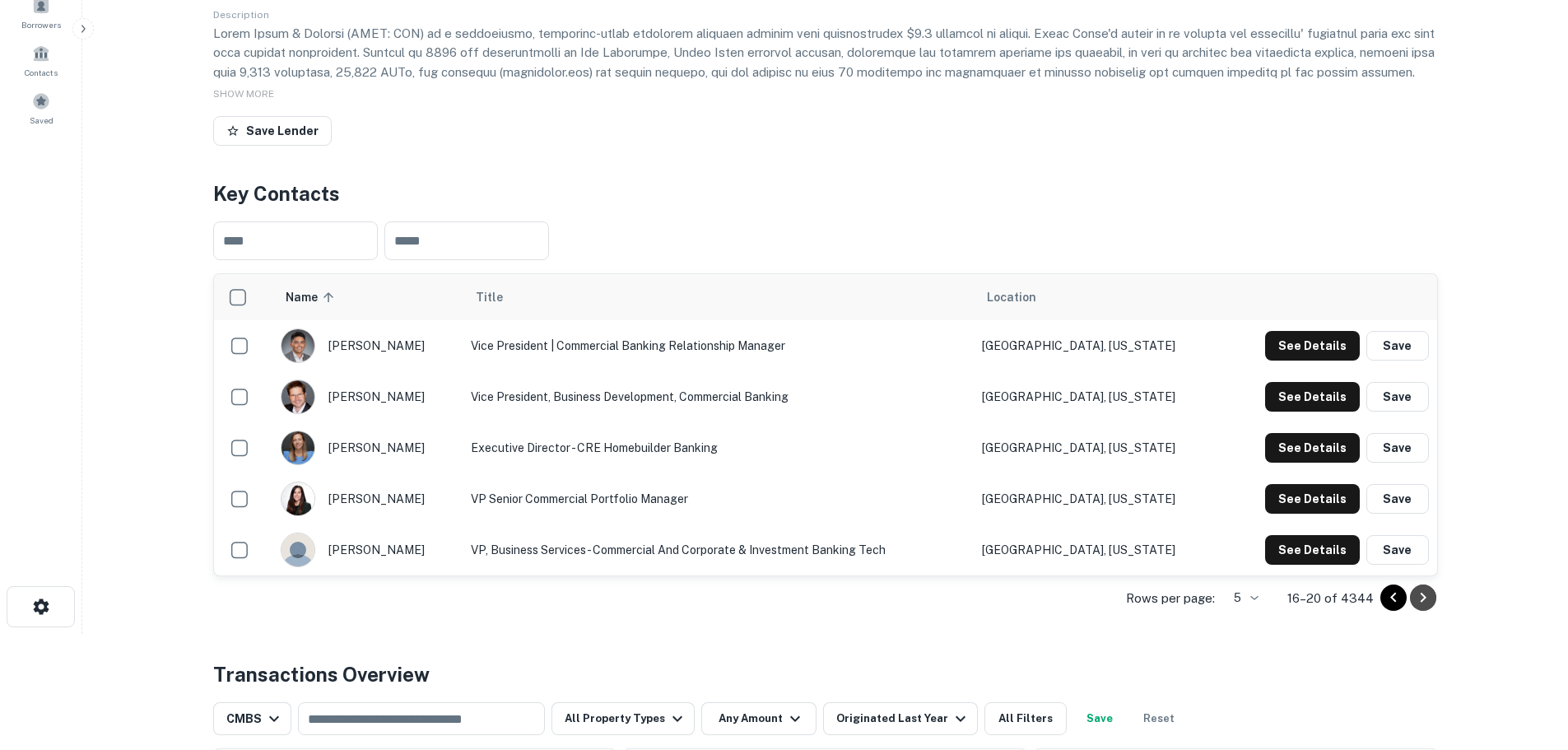
click at [1416, 607] on icon "Go to next page" at bounding box center [1422, 597] width 20 height 20
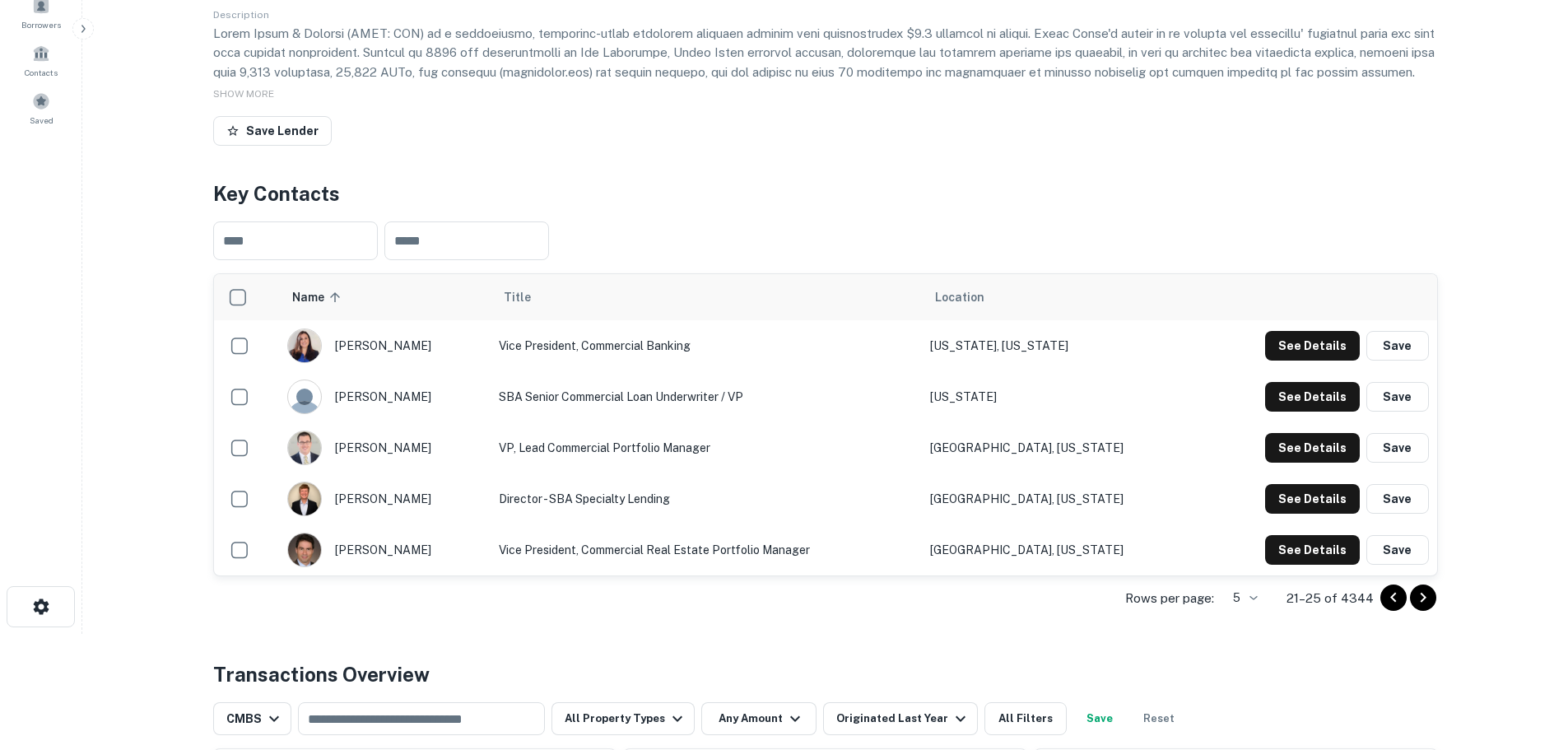
click at [1416, 607] on icon "Go to next page" at bounding box center [1422, 597] width 20 height 20
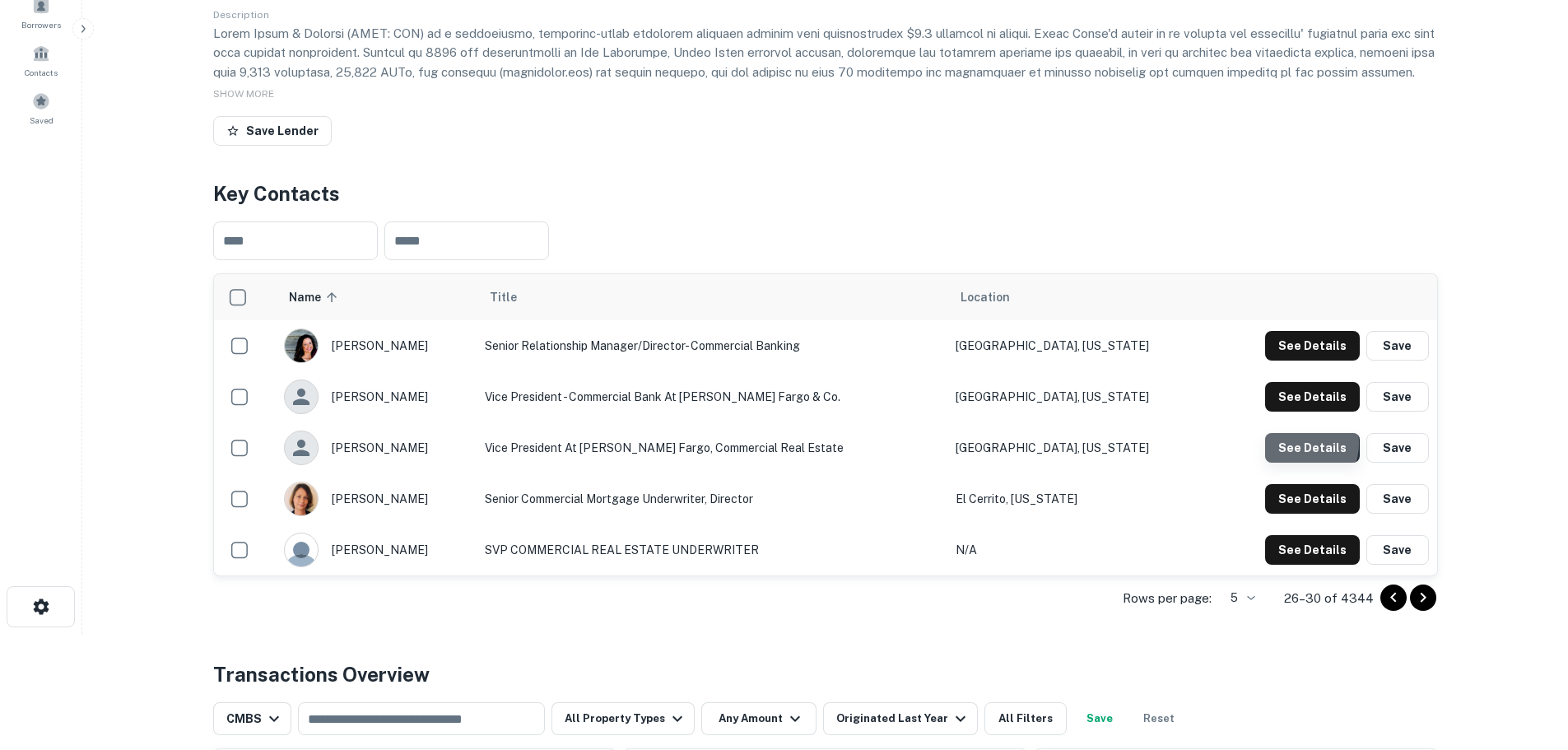
click at [1296, 463] on button "See Details" at bounding box center [1312, 447] width 94 height 30
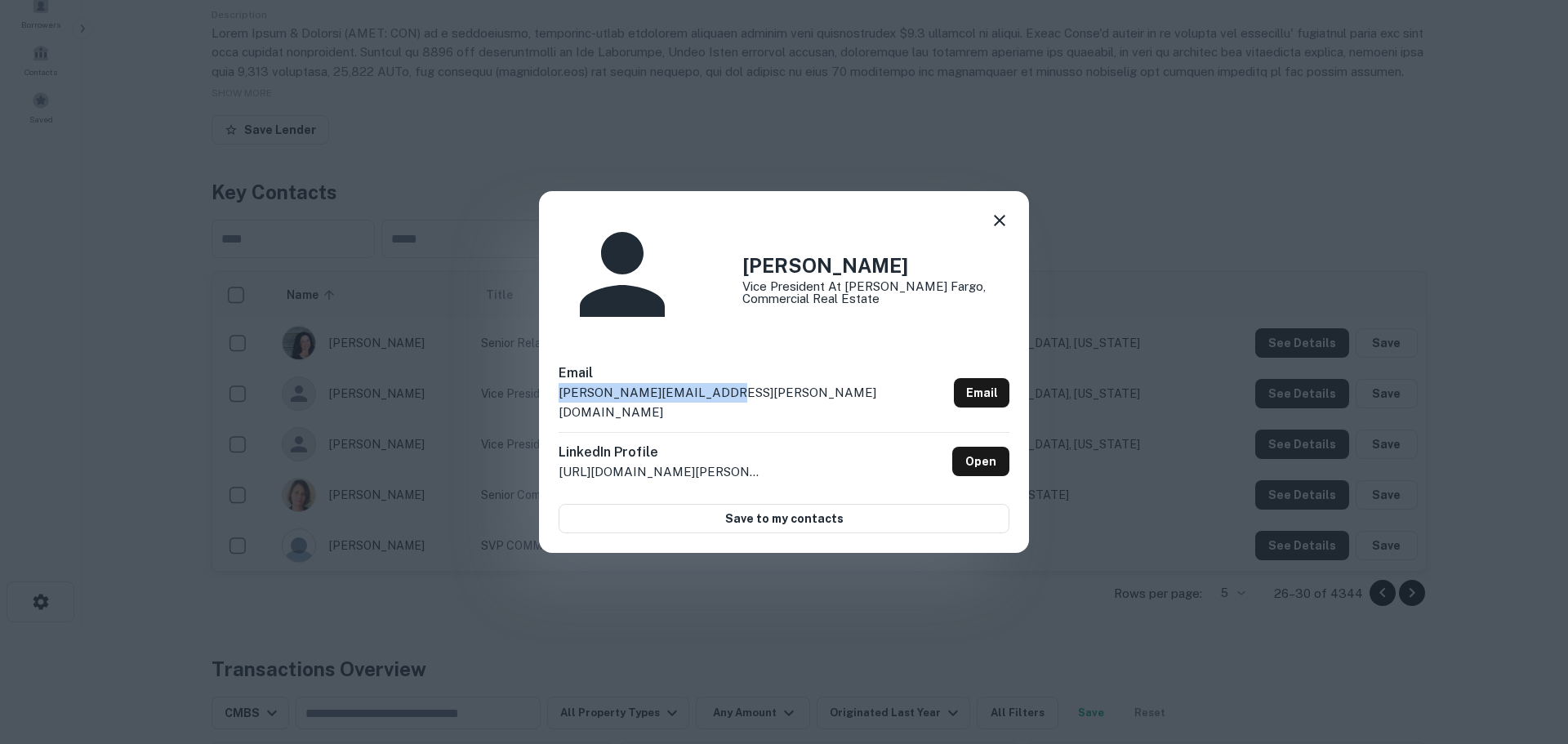
drag, startPoint x: 717, startPoint y: 362, endPoint x: 533, endPoint y: 364, distance: 184.0
click at [533, 364] on div "[PERSON_NAME] Vice President at [PERSON_NAME] Fargo, Commercial Real Estate Ema…" at bounding box center [784, 372] width 1568 height 744
copy p "[PERSON_NAME][EMAIL_ADDRESS][PERSON_NAME][DOMAIN_NAME]"
click at [995, 230] on icon at bounding box center [999, 220] width 20 height 20
